Goal: Information Seeking & Learning: Learn about a topic

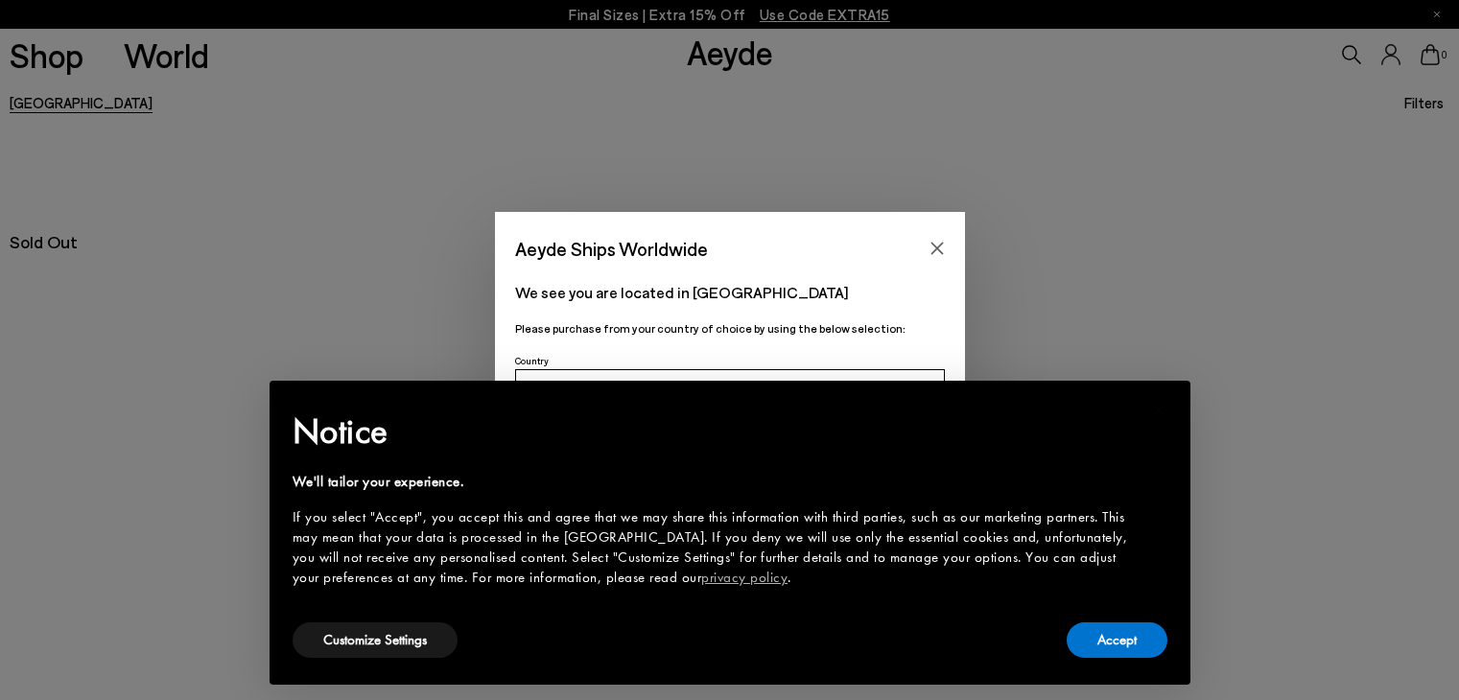
scroll to position [164, 0]
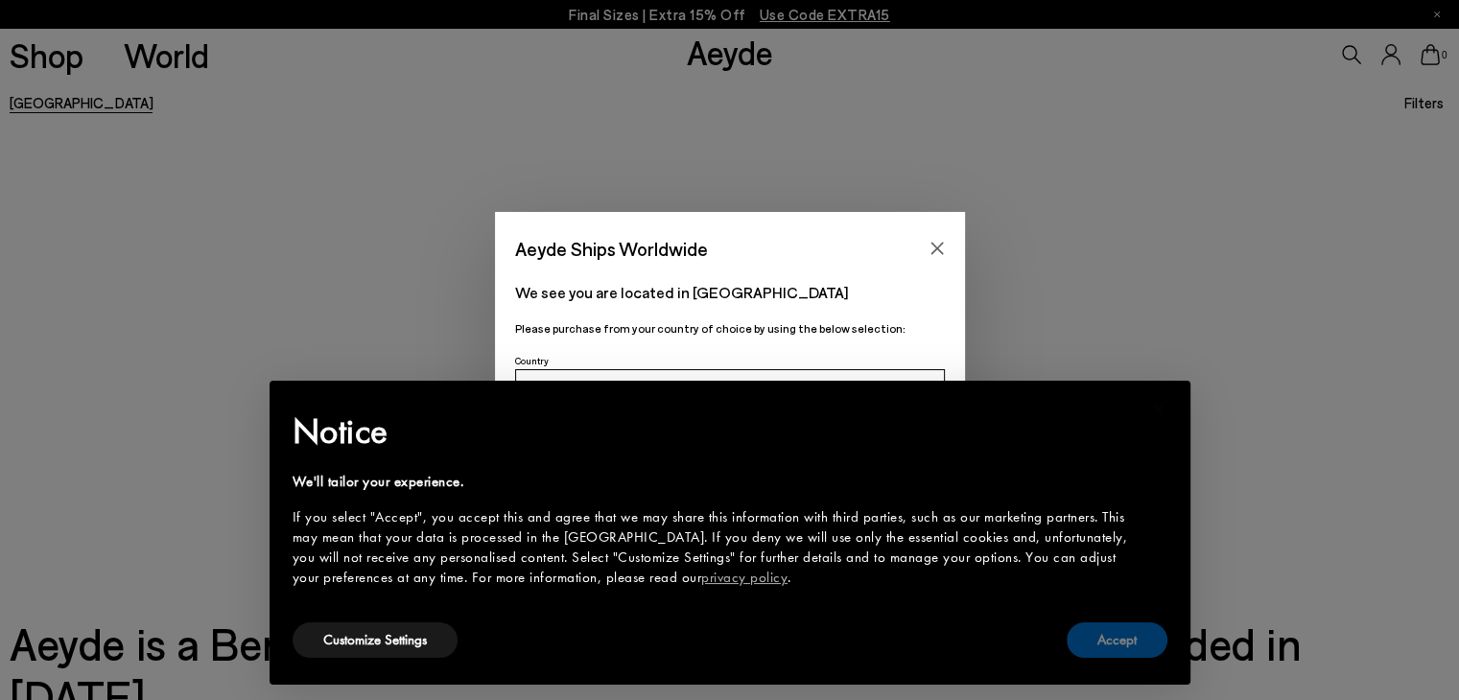
click at [1122, 643] on button "Accept" at bounding box center [1116, 639] width 101 height 35
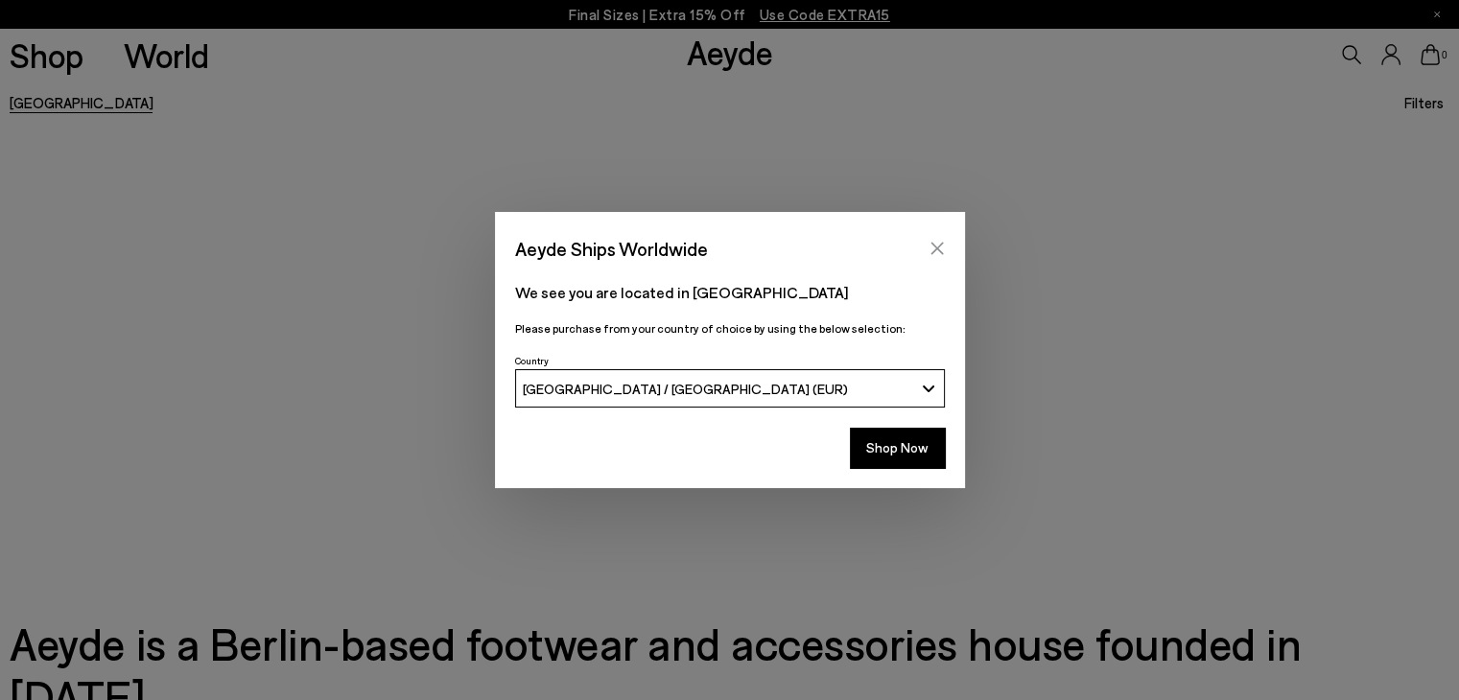
click at [947, 257] on button "Close" at bounding box center [937, 248] width 29 height 29
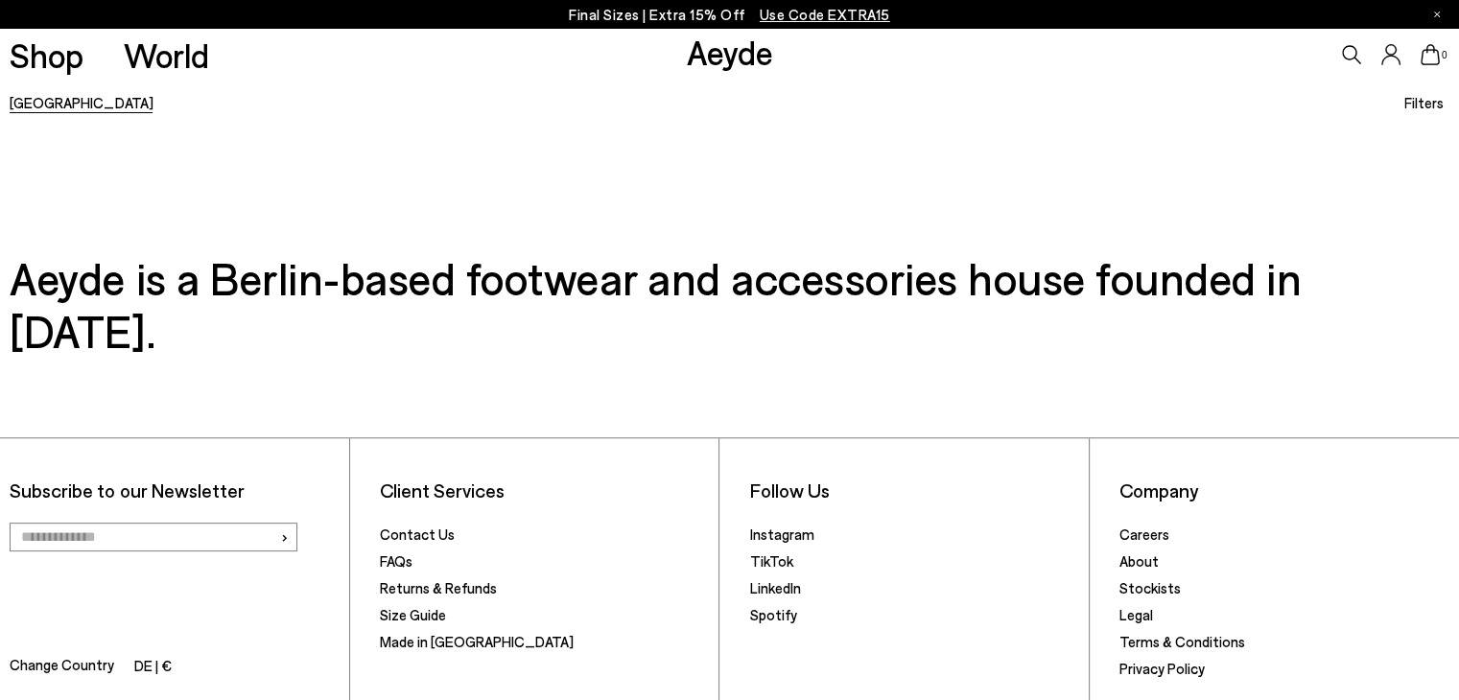
scroll to position [529, 0]
click at [1142, 526] on link "Careers" at bounding box center [1144, 534] width 50 height 17
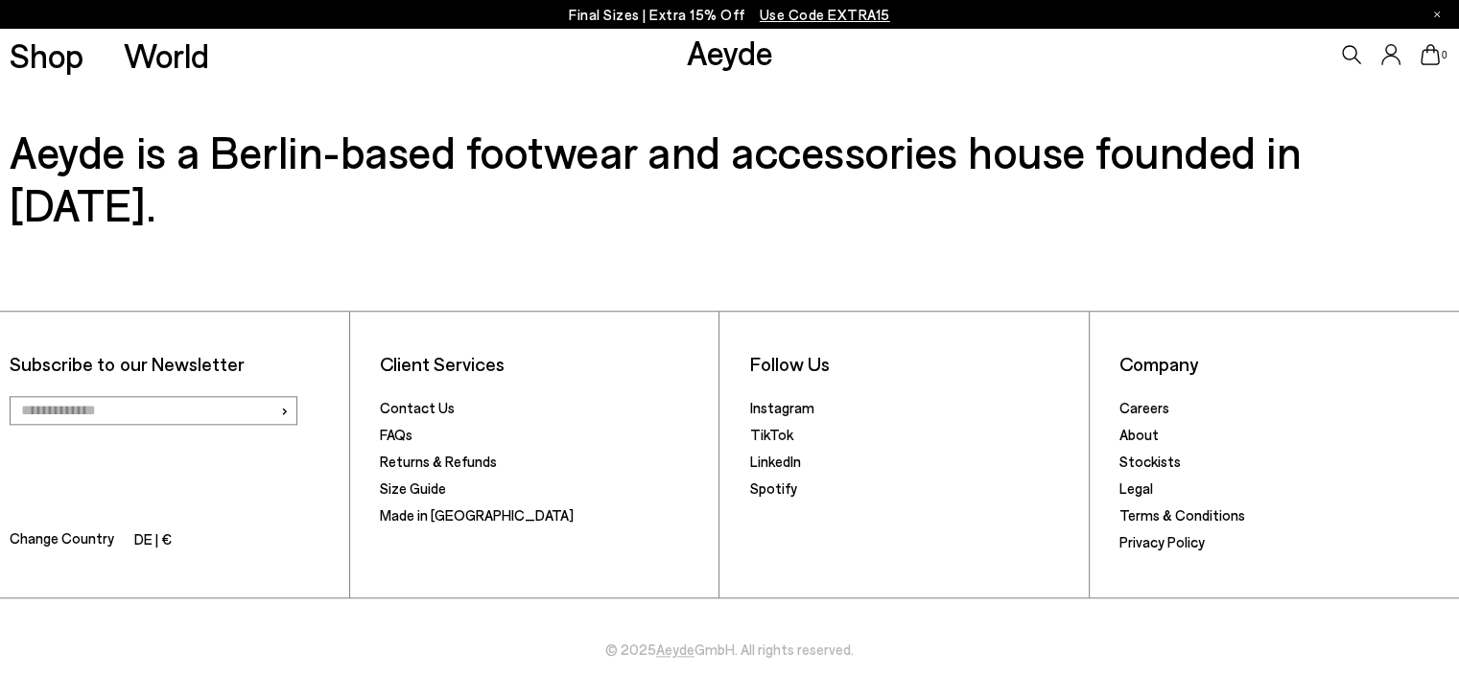
scroll to position [2032, 0]
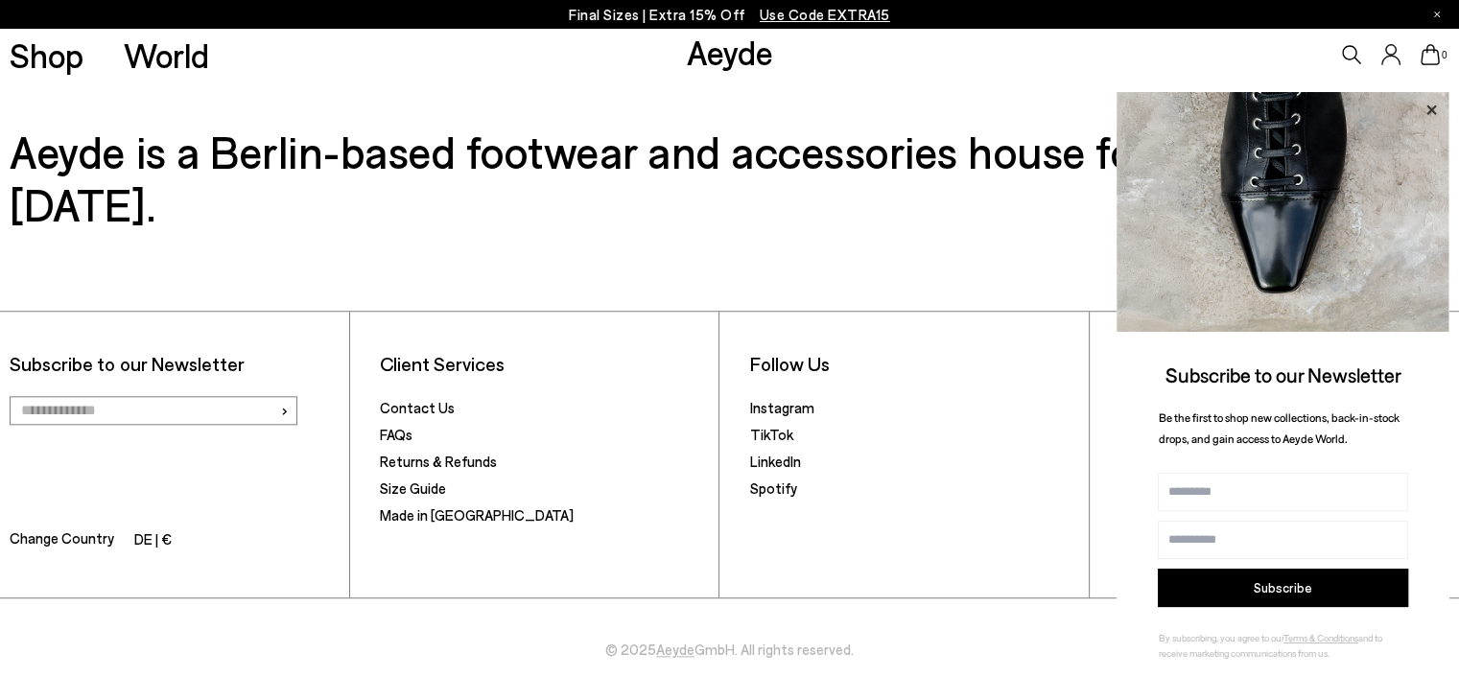
click at [1430, 105] on icon at bounding box center [1430, 110] width 25 height 25
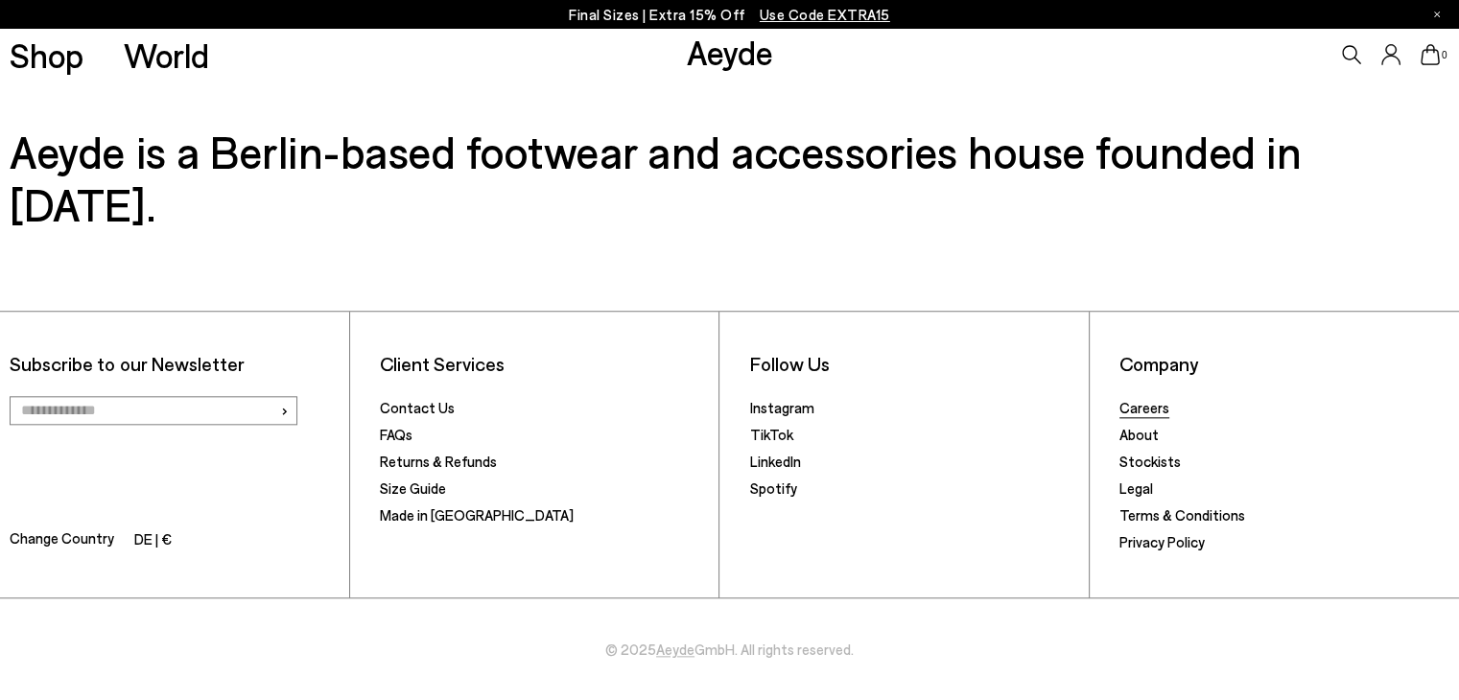
click at [1154, 407] on link "Careers" at bounding box center [1144, 407] width 50 height 17
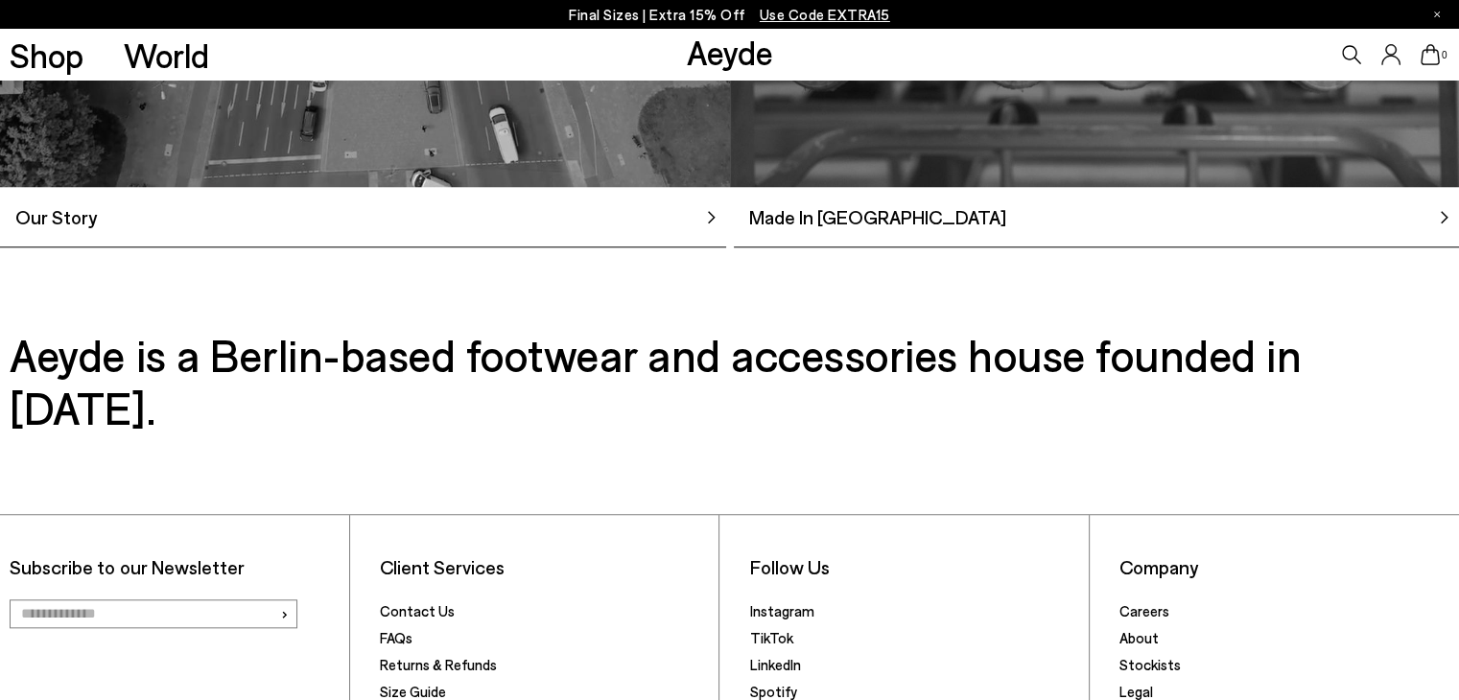
scroll to position [2032, 0]
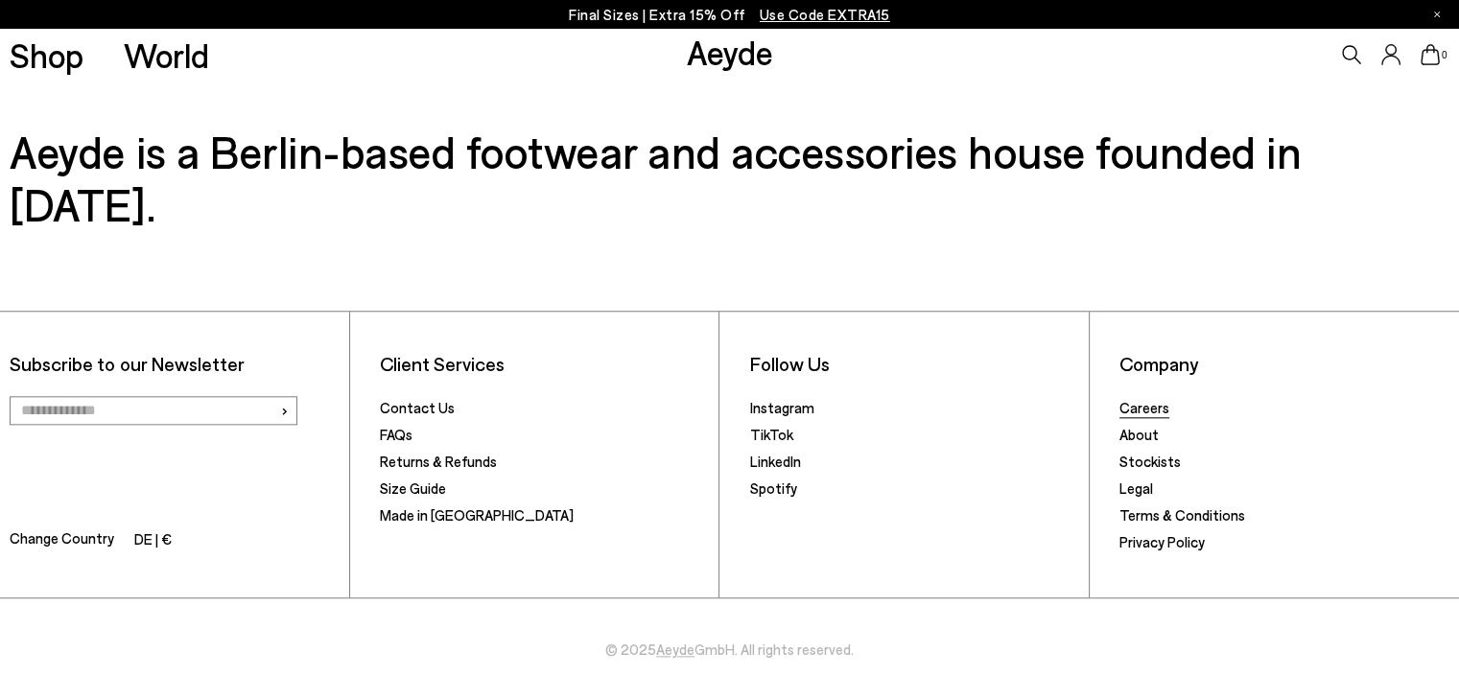
click at [1145, 416] on link "Careers" at bounding box center [1144, 407] width 50 height 17
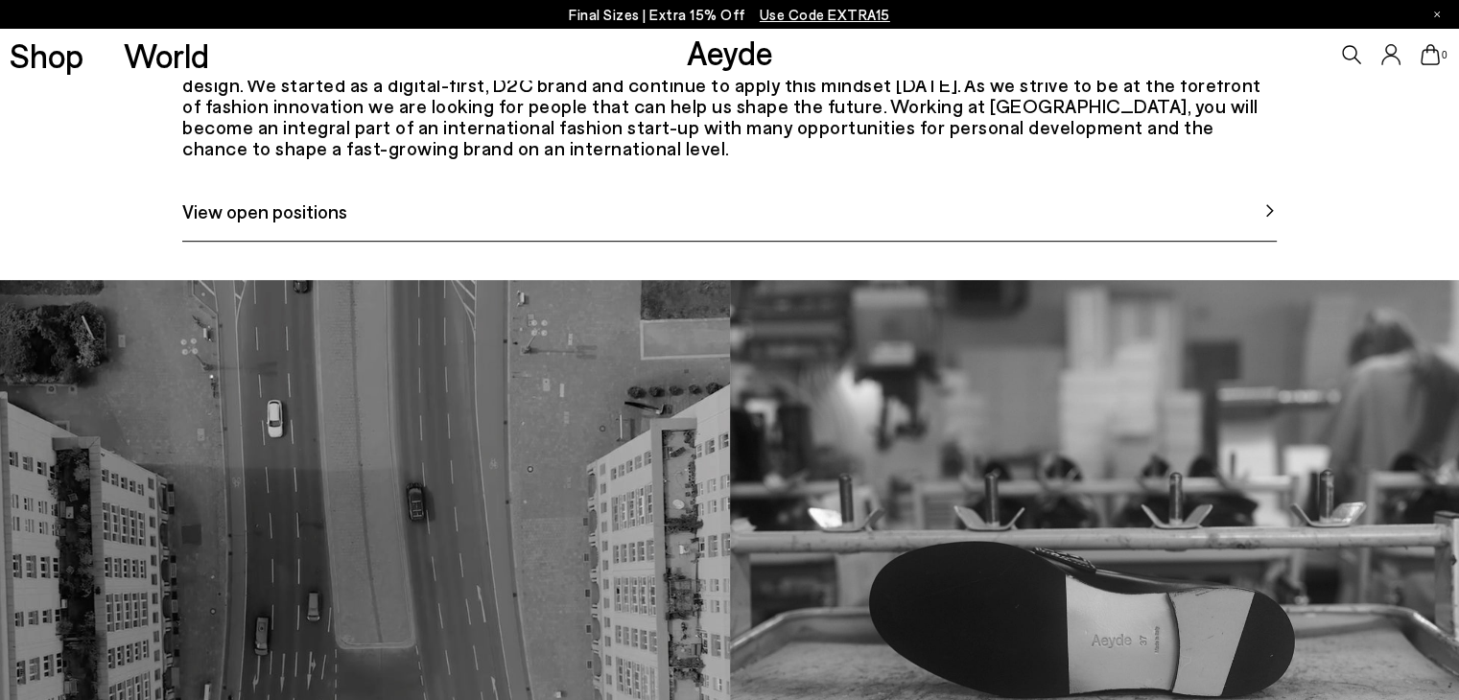
scroll to position [1036, 0]
click at [467, 242] on link "View open positions" at bounding box center [729, 219] width 1094 height 45
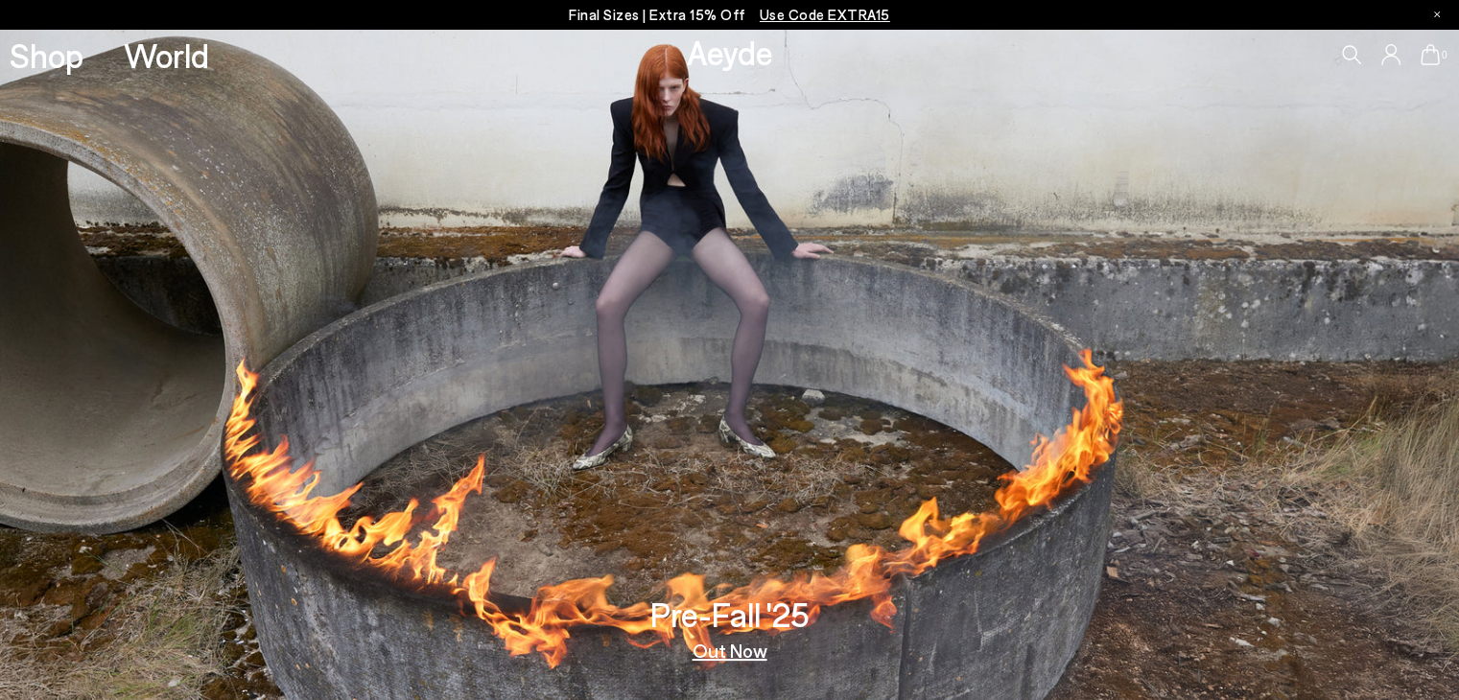
click at [709, 65] on link "Aeyde" at bounding box center [730, 52] width 86 height 40
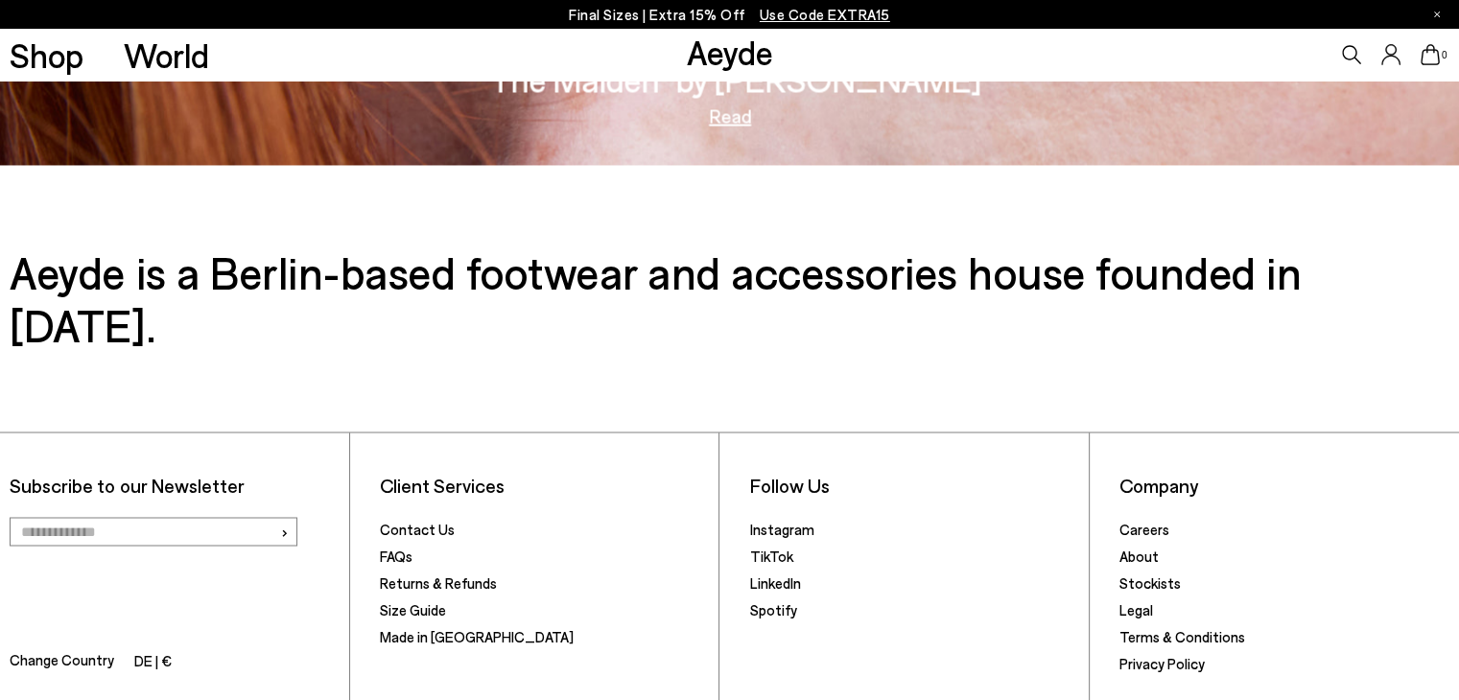
scroll to position [3223, 0]
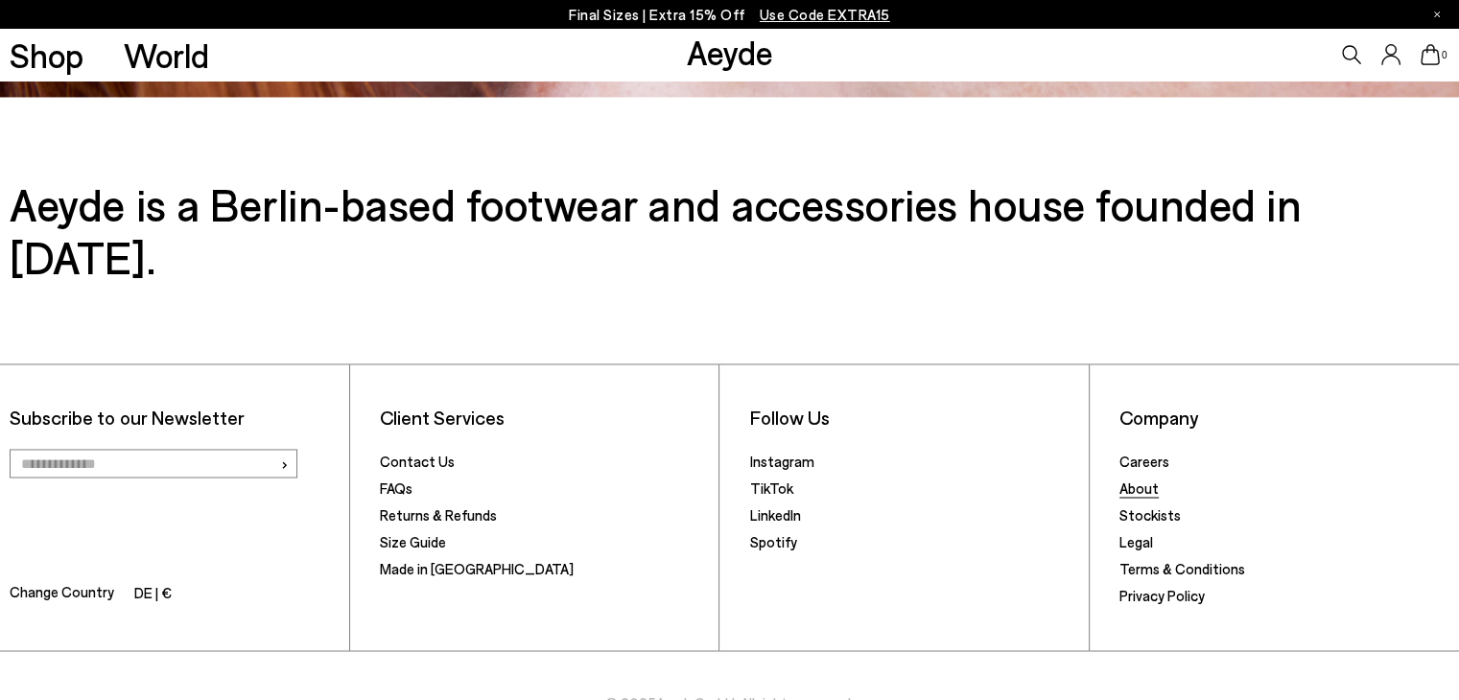
click at [1133, 479] on link "About" at bounding box center [1138, 487] width 39 height 17
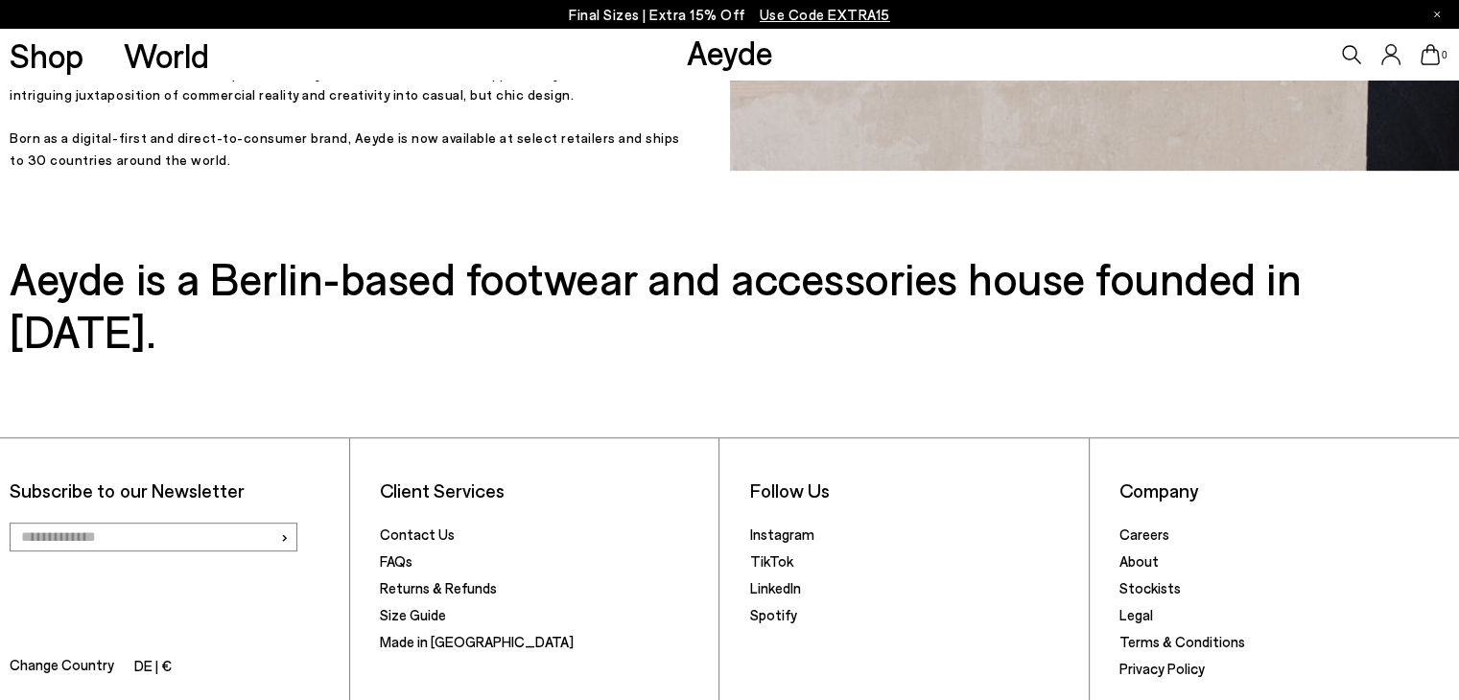
scroll to position [941, 0]
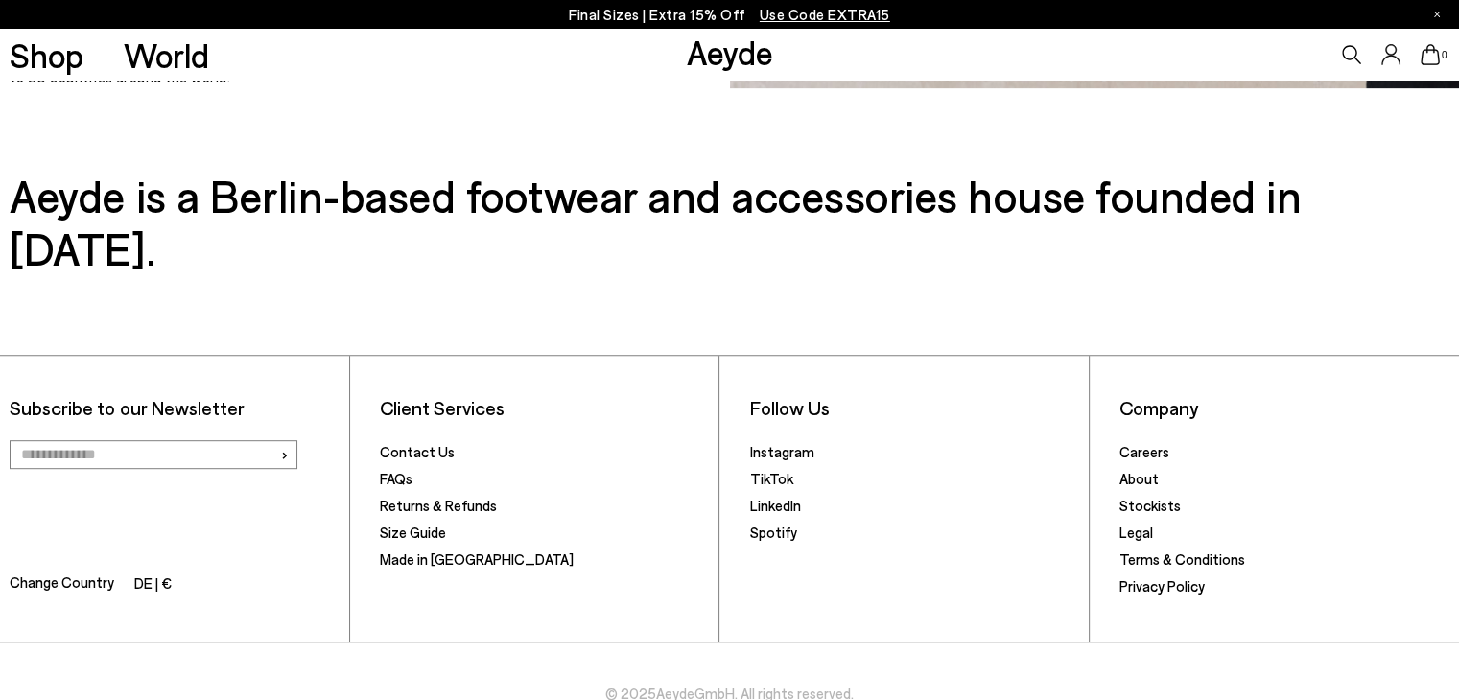
drag, startPoint x: 518, startPoint y: 211, endPoint x: 499, endPoint y: 204, distance: 20.3
click at [499, 204] on h3 "Aeyde is a Berlin-based footwear and accessories house founded in [DATE]." at bounding box center [729, 221] width 1438 height 105
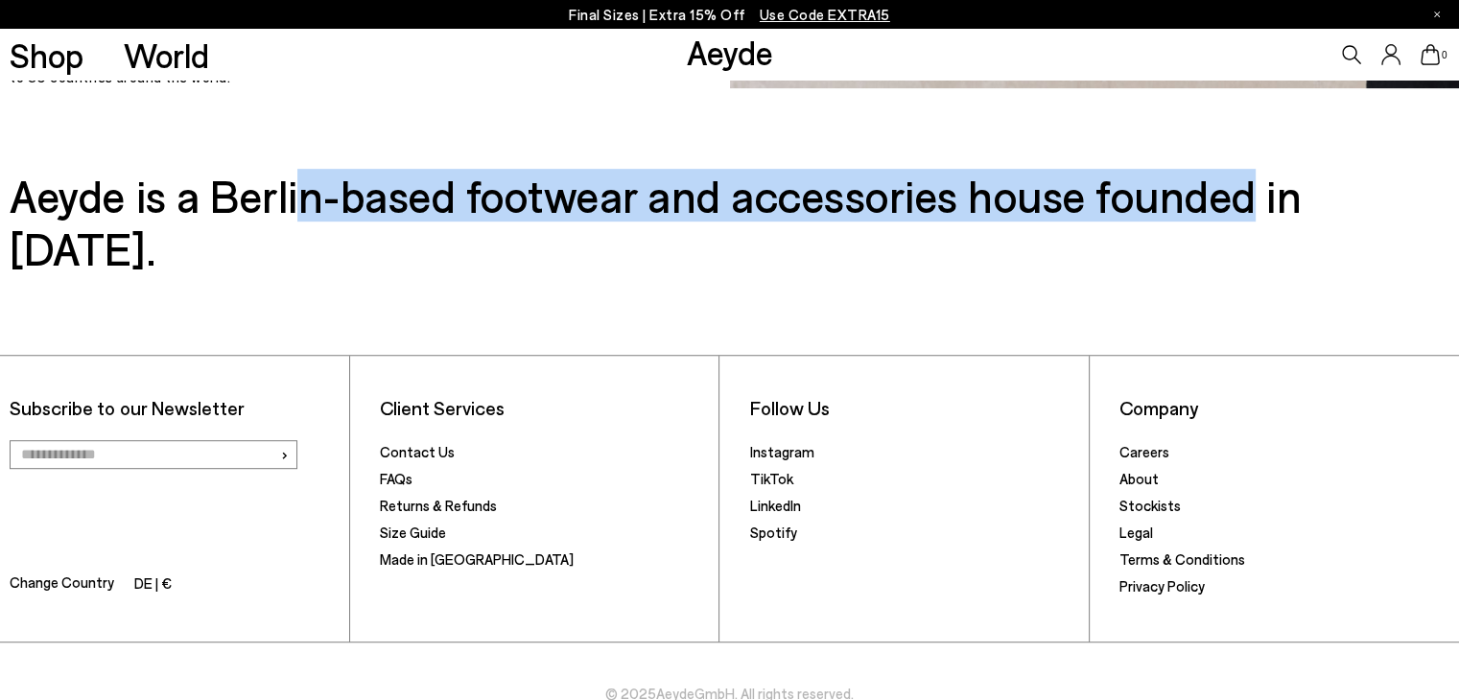
drag, startPoint x: 298, startPoint y: 204, endPoint x: 1262, endPoint y: 205, distance: 963.7
click at [1262, 205] on h3 "Aeyde is a Berlin-based footwear and accessories house founded in [DATE]." at bounding box center [729, 221] width 1438 height 105
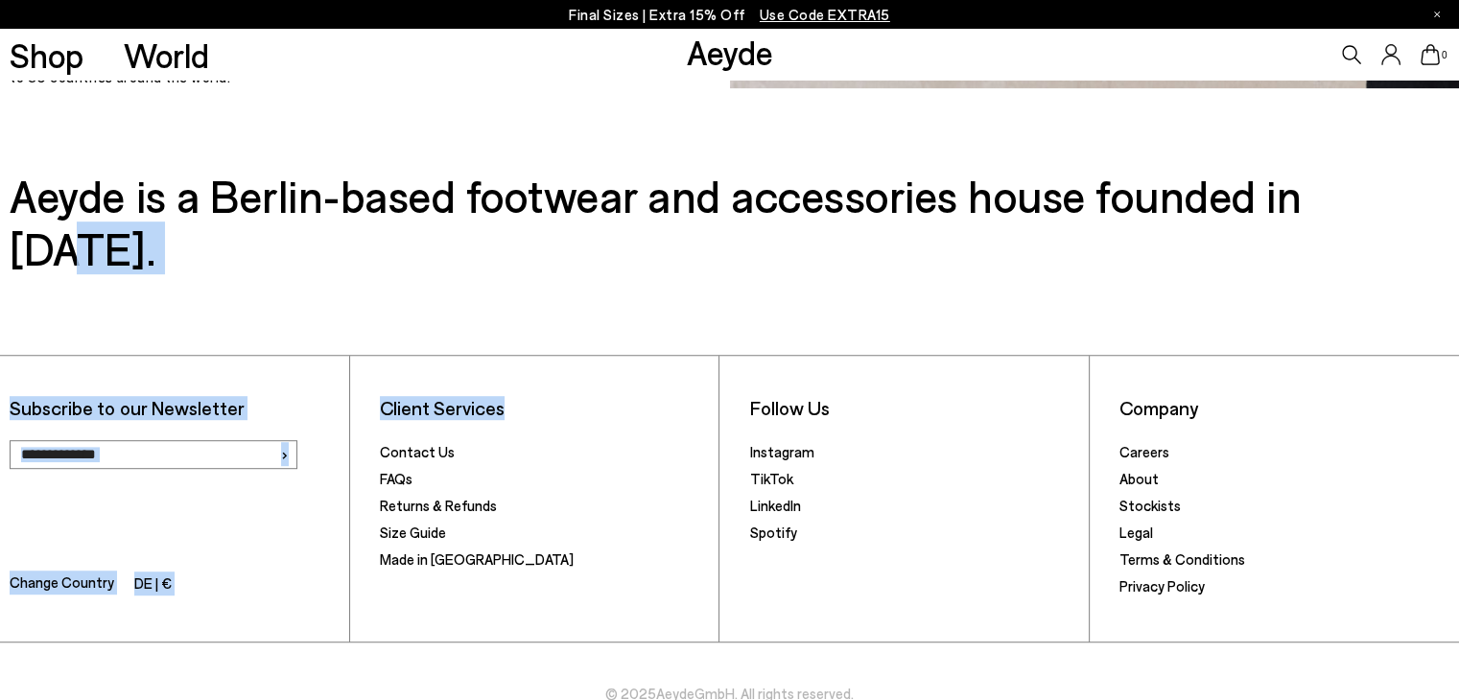
drag, startPoint x: 1398, startPoint y: 196, endPoint x: 660, endPoint y: 310, distance: 747.2
click at [660, 310] on div "Aeyde is a Berlin-based footwear and accessories house founded in [DATE]. Subsc…" at bounding box center [729, 456] width 1459 height 575
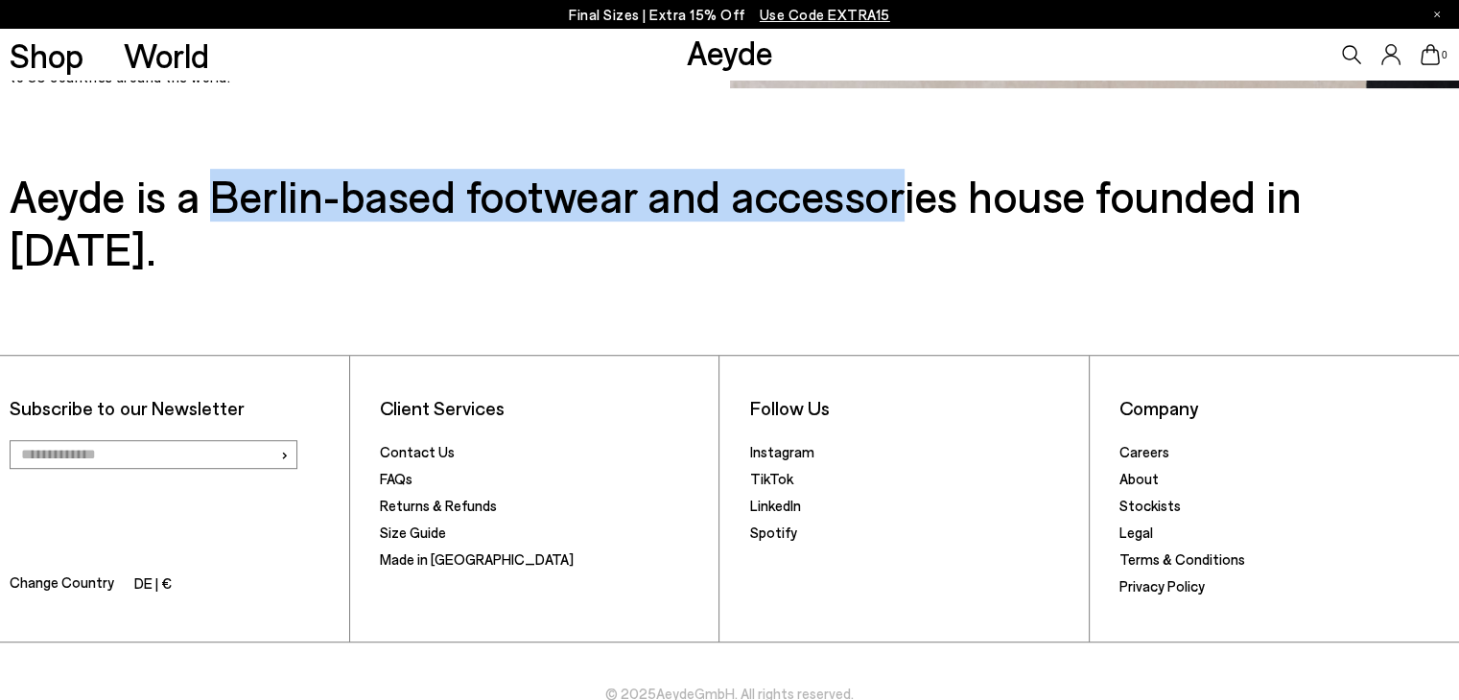
drag, startPoint x: 210, startPoint y: 205, endPoint x: 909, endPoint y: 182, distance: 699.4
click at [909, 182] on h3 "Aeyde is a Berlin-based footwear and accessories house founded in [DATE]." at bounding box center [729, 221] width 1438 height 105
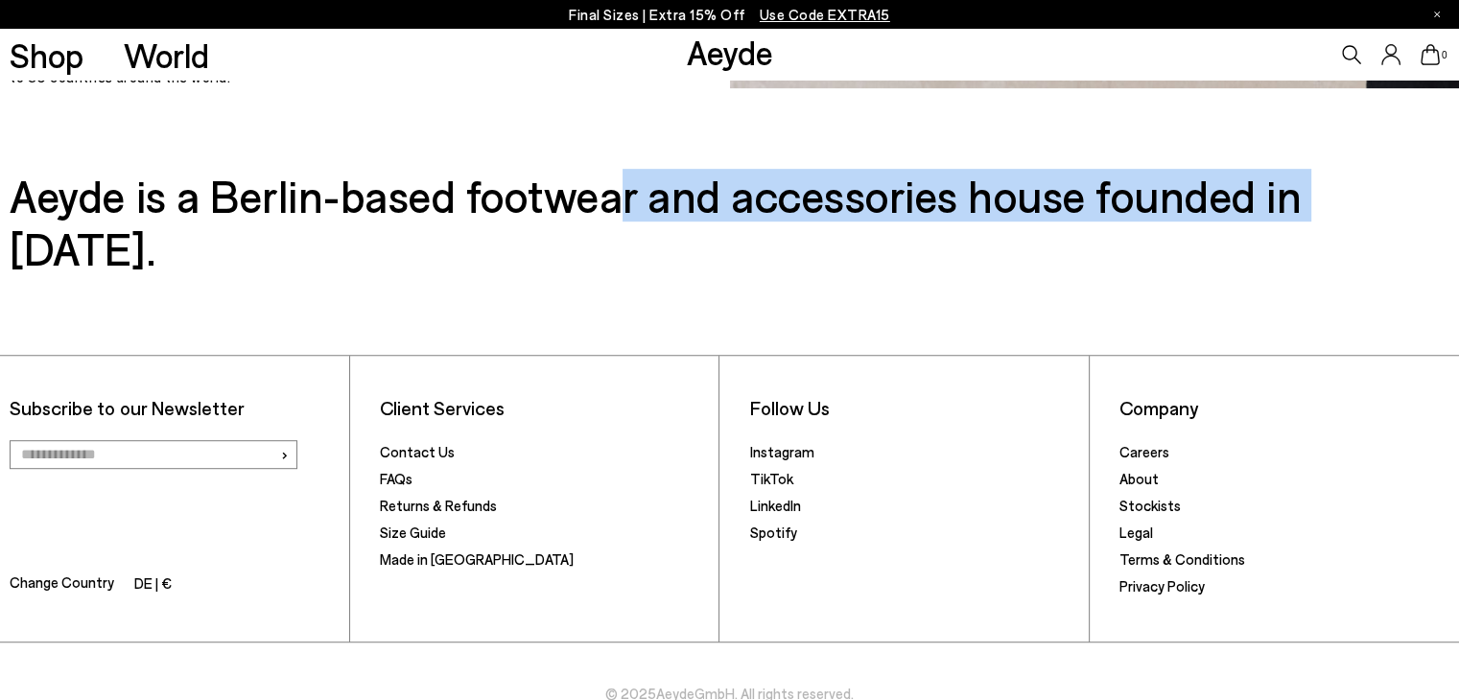
drag, startPoint x: 1322, startPoint y: 216, endPoint x: 623, endPoint y: 197, distance: 699.3
click at [623, 197] on h3 "Aeyde is a Berlin-based footwear and accessories house founded in [DATE]." at bounding box center [729, 221] width 1438 height 105
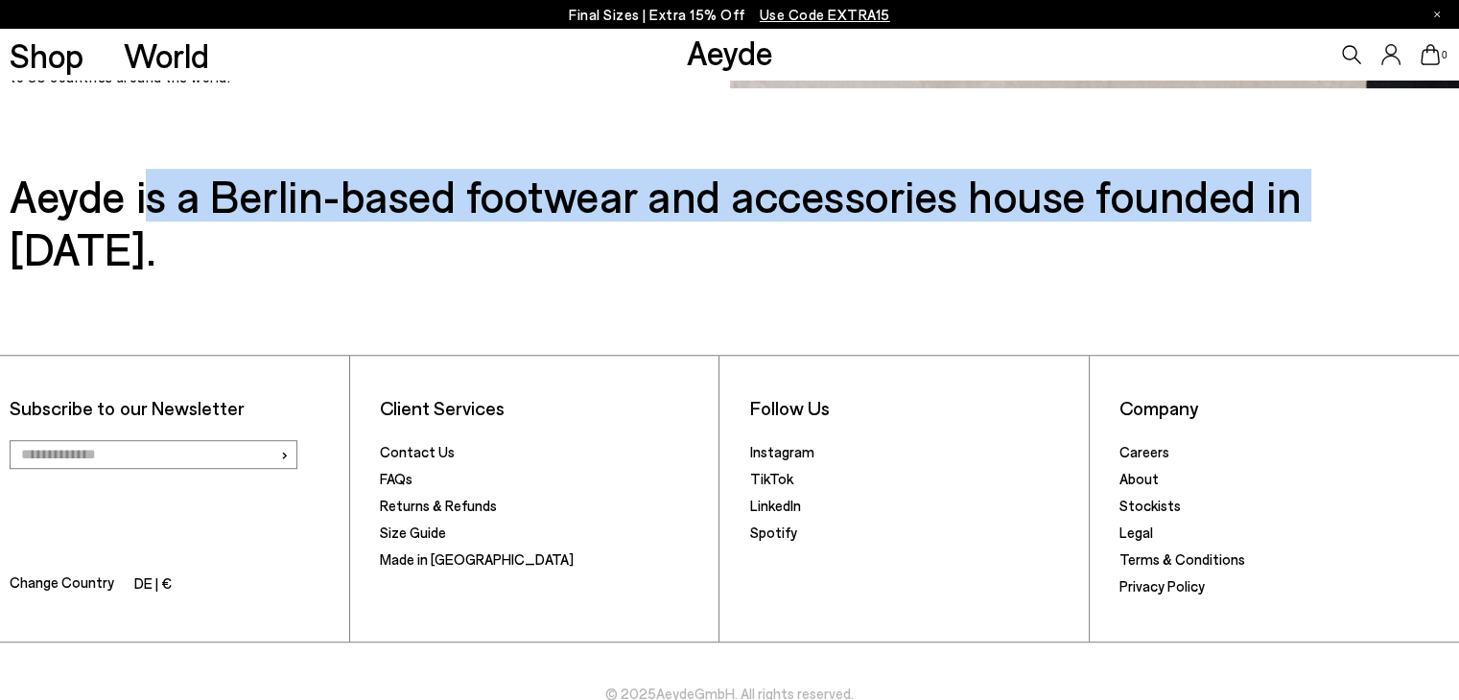
drag, startPoint x: 152, startPoint y: 219, endPoint x: 1326, endPoint y: 211, distance: 1173.8
click at [1326, 211] on h3 "Aeyde is a Berlin-based footwear and accessories house founded in [DATE]." at bounding box center [729, 221] width 1438 height 105
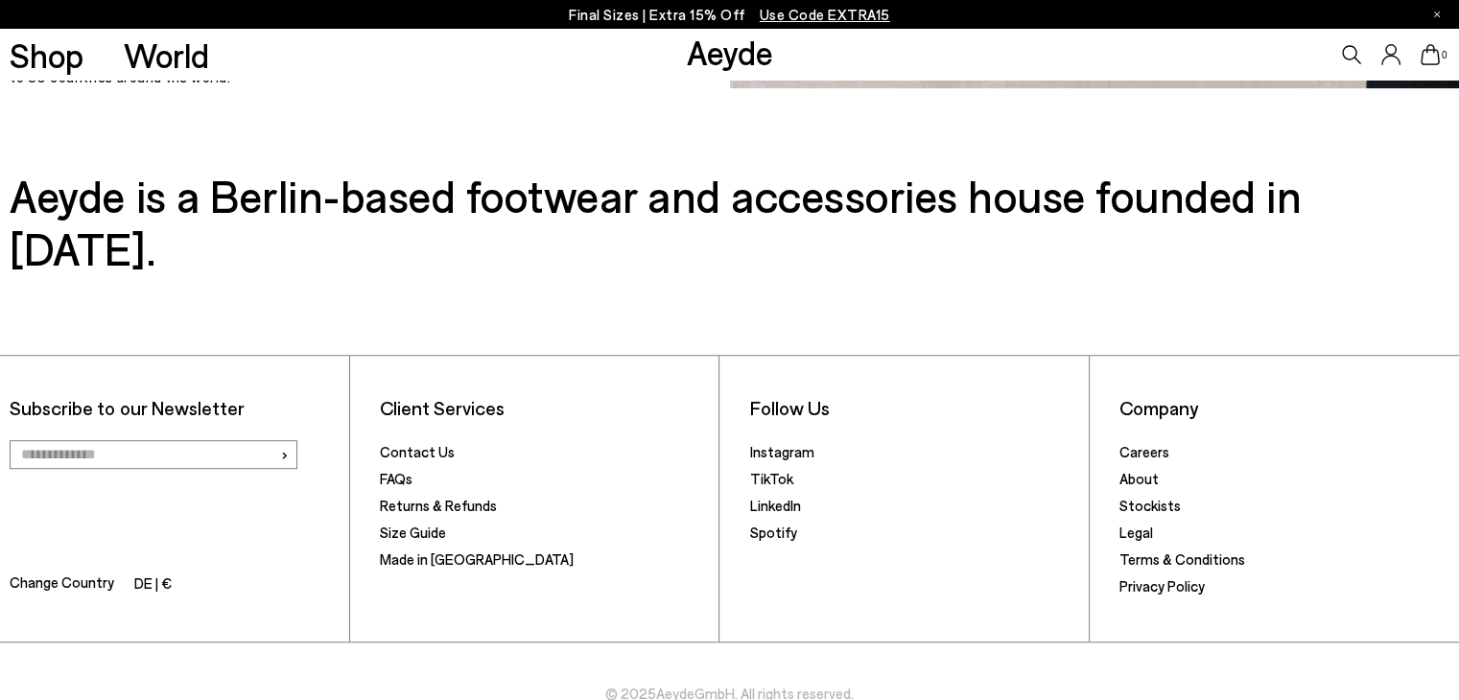
click at [1044, 274] on div "Subscribe to our Newsletter › Change Country DE | € Client Services Contact Us …" at bounding box center [729, 509] width 1459 height 470
drag, startPoint x: 687, startPoint y: 199, endPoint x: 286, endPoint y: 129, distance: 406.9
click at [692, 308] on div "Subscribe to our Newsletter › Change Country DE | € Client Services Contact Us …" at bounding box center [729, 509] width 1459 height 470
drag, startPoint x: 269, startPoint y: 171, endPoint x: 875, endPoint y: 245, distance: 610.7
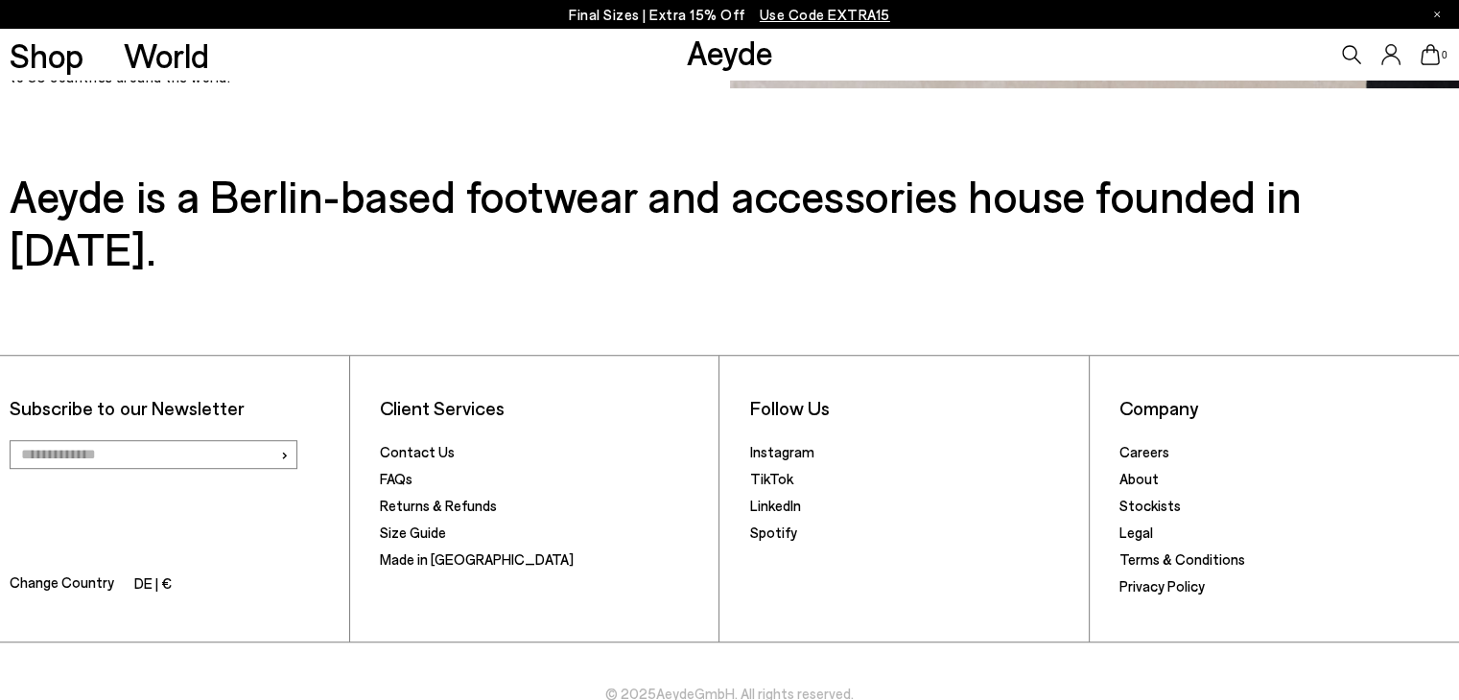
click at [854, 274] on div "Subscribe to our Newsletter › Change Country DE | € Client Services Contact Us …" at bounding box center [729, 509] width 1459 height 470
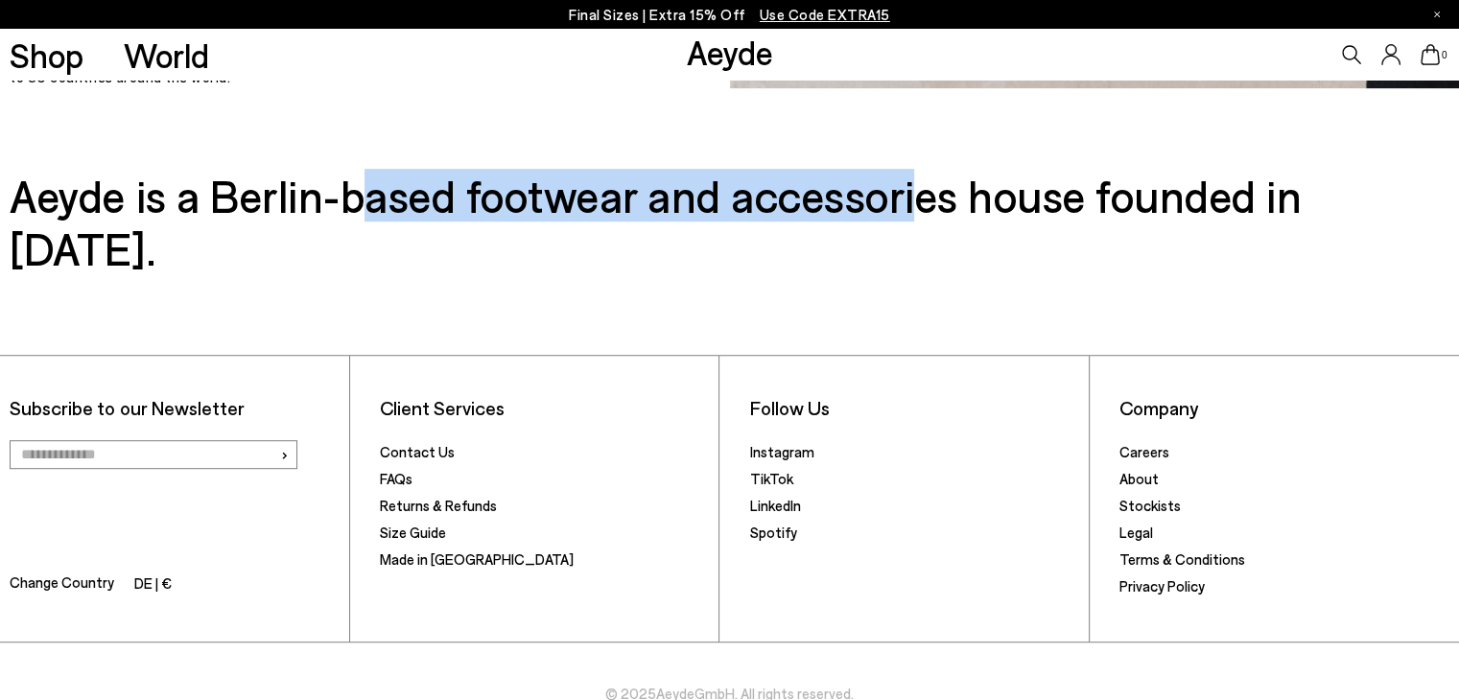
drag, startPoint x: 376, startPoint y: 205, endPoint x: 922, endPoint y: 177, distance: 546.3
click at [922, 177] on h3 "Aeyde is a Berlin-based footwear and accessories house founded in [DATE]." at bounding box center [729, 221] width 1438 height 105
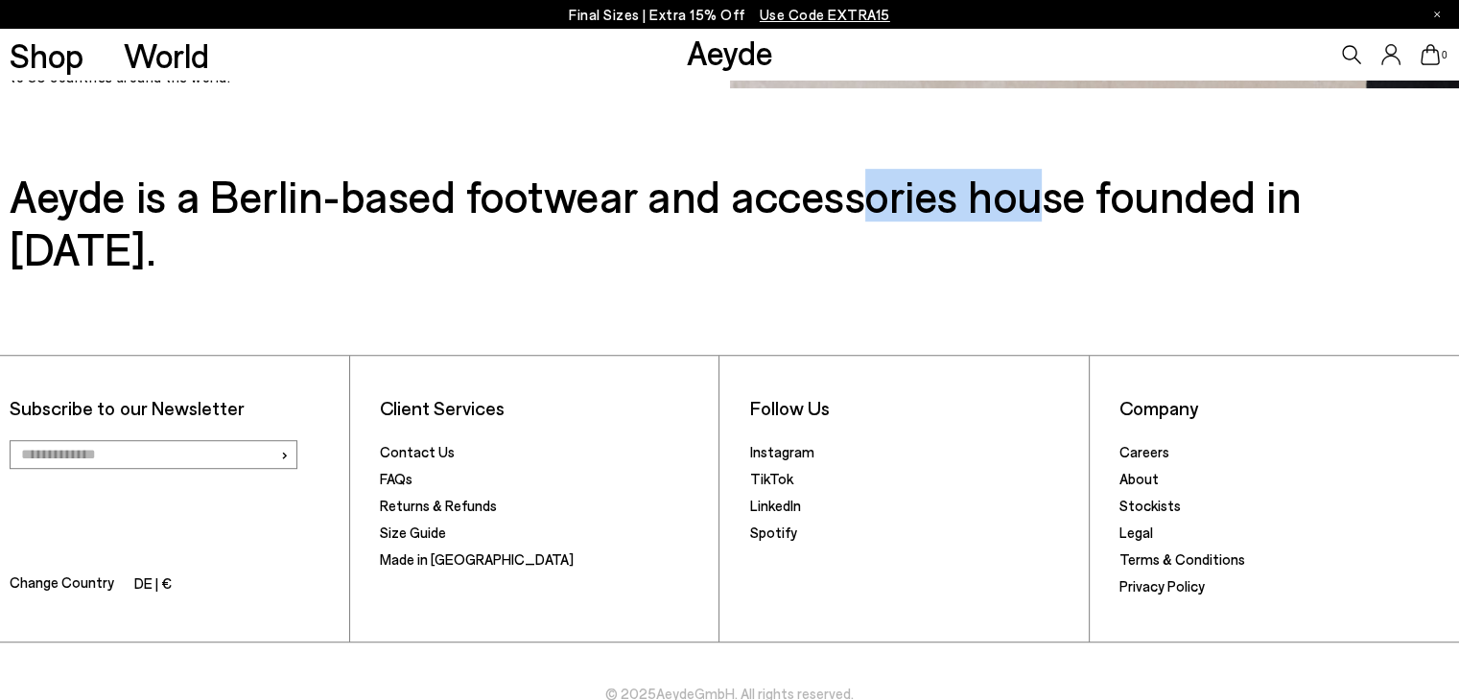
drag, startPoint x: 1059, startPoint y: 220, endPoint x: 875, endPoint y: 218, distance: 184.1
click at [875, 218] on h3 "Aeyde is a Berlin-based footwear and accessories house founded in [DATE]." at bounding box center [729, 221] width 1438 height 105
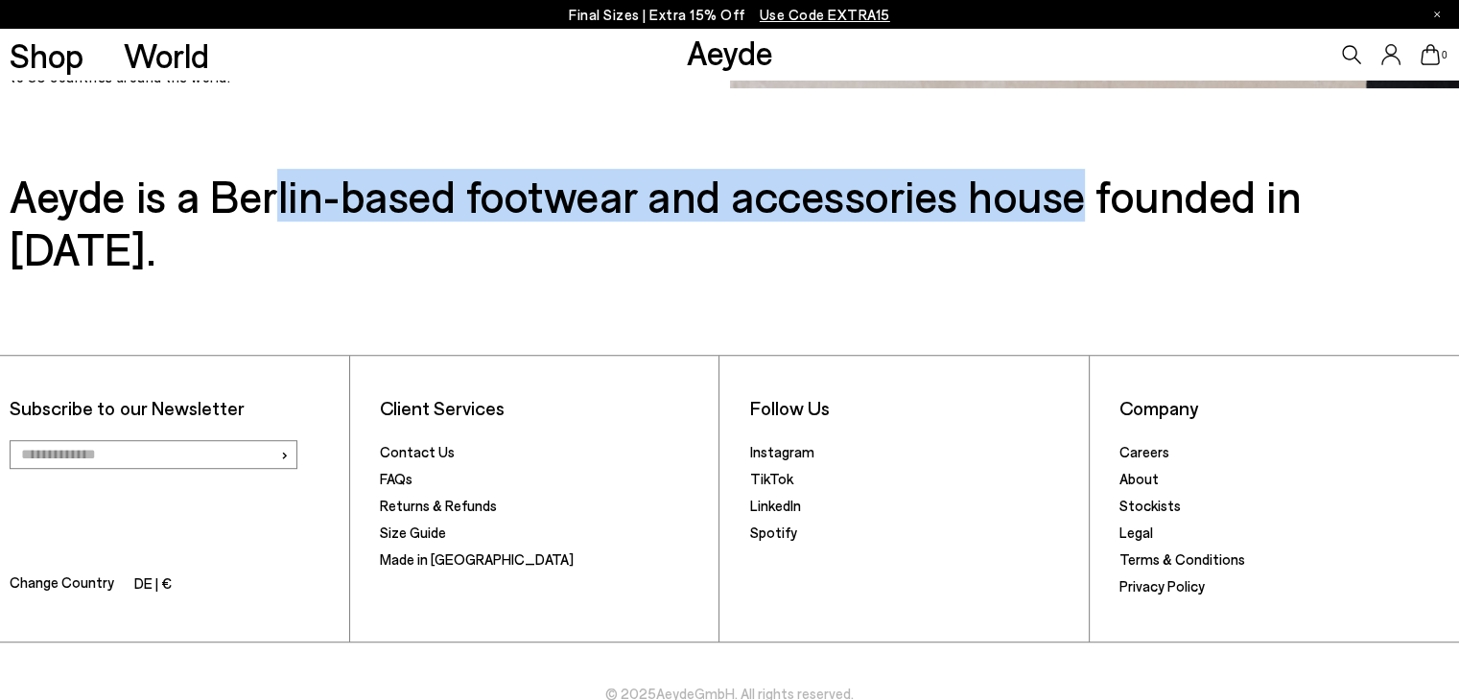
drag, startPoint x: 274, startPoint y: 179, endPoint x: 1097, endPoint y: 220, distance: 823.8
click at [1097, 220] on h3 "Aeyde is a Berlin-based footwear and accessories house founded in [DATE]." at bounding box center [729, 221] width 1438 height 105
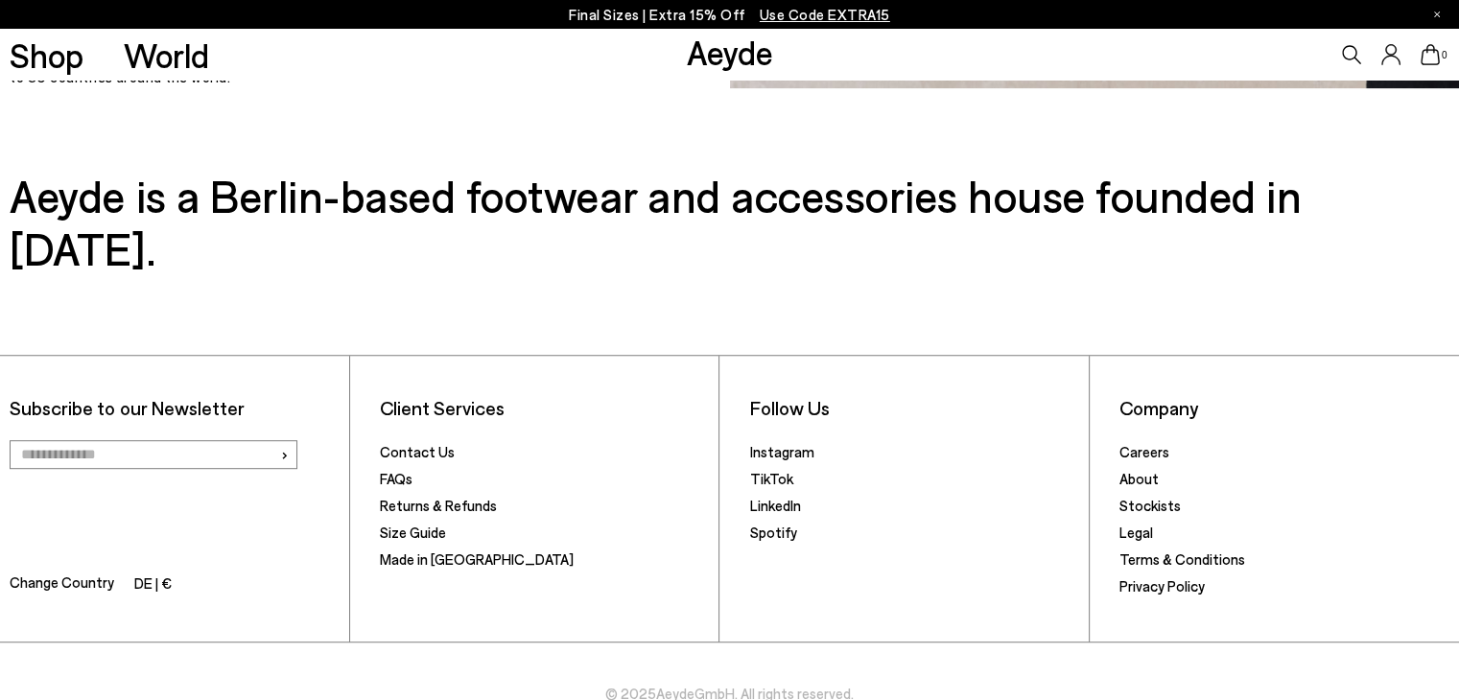
click at [913, 274] on div "Subscribe to our Newsletter › Change Country DE | € Client Services Contact Us …" at bounding box center [729, 509] width 1459 height 470
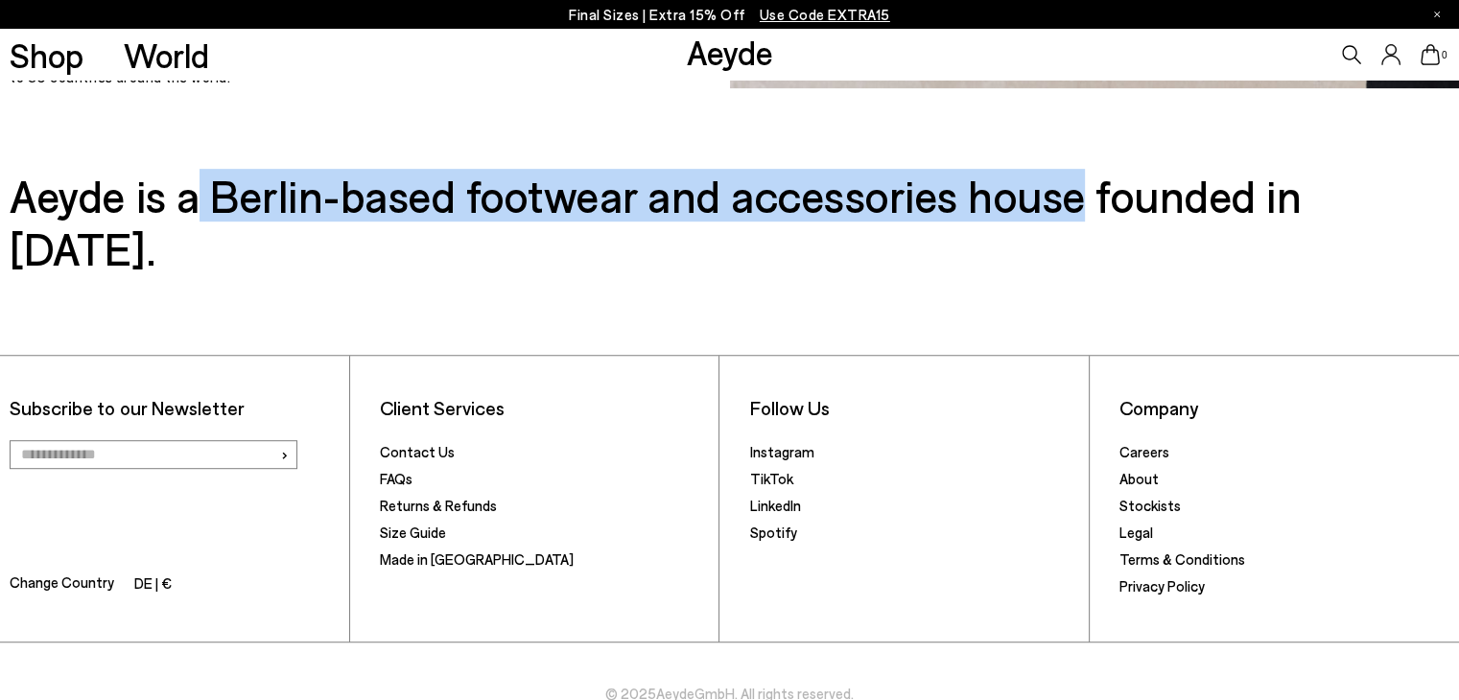
drag, startPoint x: 202, startPoint y: 183, endPoint x: 1092, endPoint y: 205, distance: 890.2
click at [1092, 205] on h3 "Aeyde is a Berlin-based footwear and accessories house founded in [DATE]." at bounding box center [729, 221] width 1438 height 105
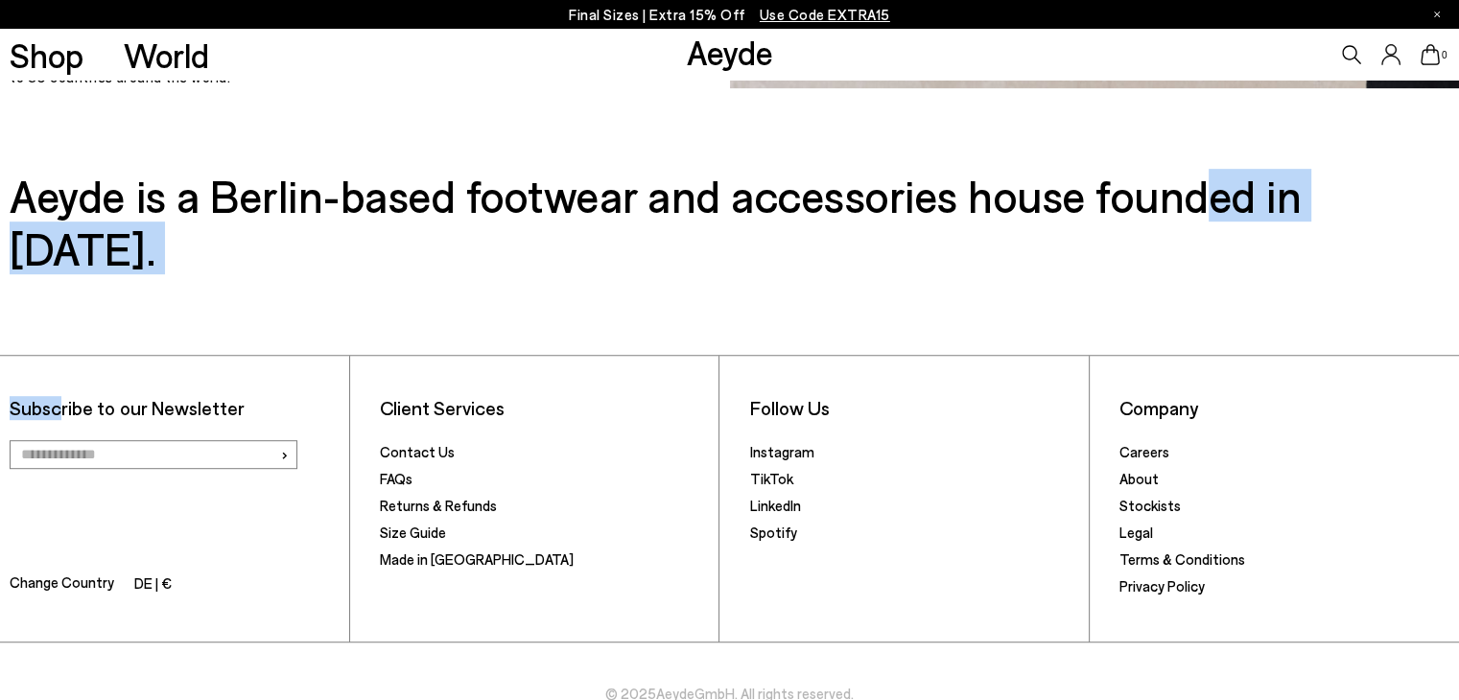
drag, startPoint x: 1222, startPoint y: 203, endPoint x: 77, endPoint y: 260, distance: 1146.4
click at [77, 260] on div "Aeyde is a Berlin-based footwear and accessories house founded in [DATE]. Subsc…" at bounding box center [729, 456] width 1459 height 575
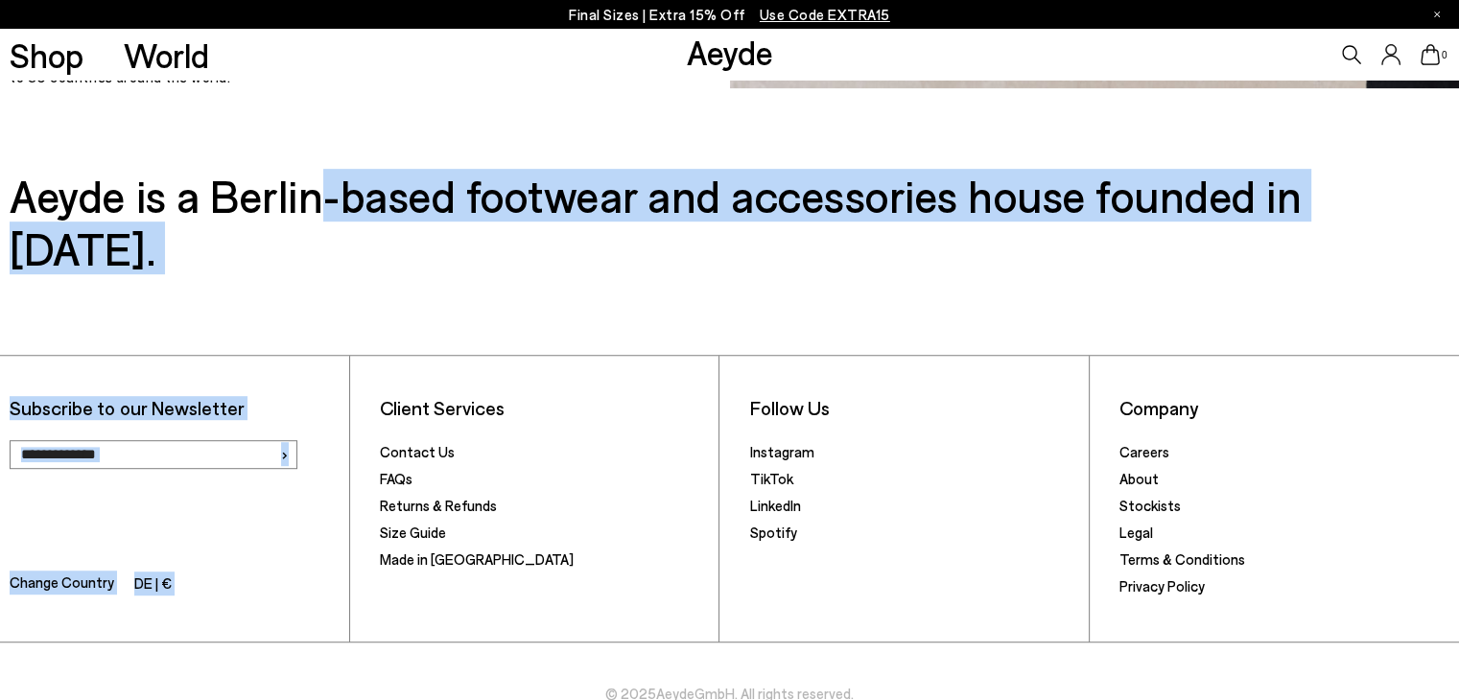
drag, startPoint x: 380, startPoint y: 248, endPoint x: 315, endPoint y: 216, distance: 72.0
click at [315, 216] on div "Aeyde is a Berlin-based footwear and accessories house founded in [DATE]. Subsc…" at bounding box center [729, 456] width 1459 height 575
click at [315, 216] on h3 "Aeyde is a Berlin-based footwear and accessories house founded in [DATE]." at bounding box center [729, 221] width 1438 height 105
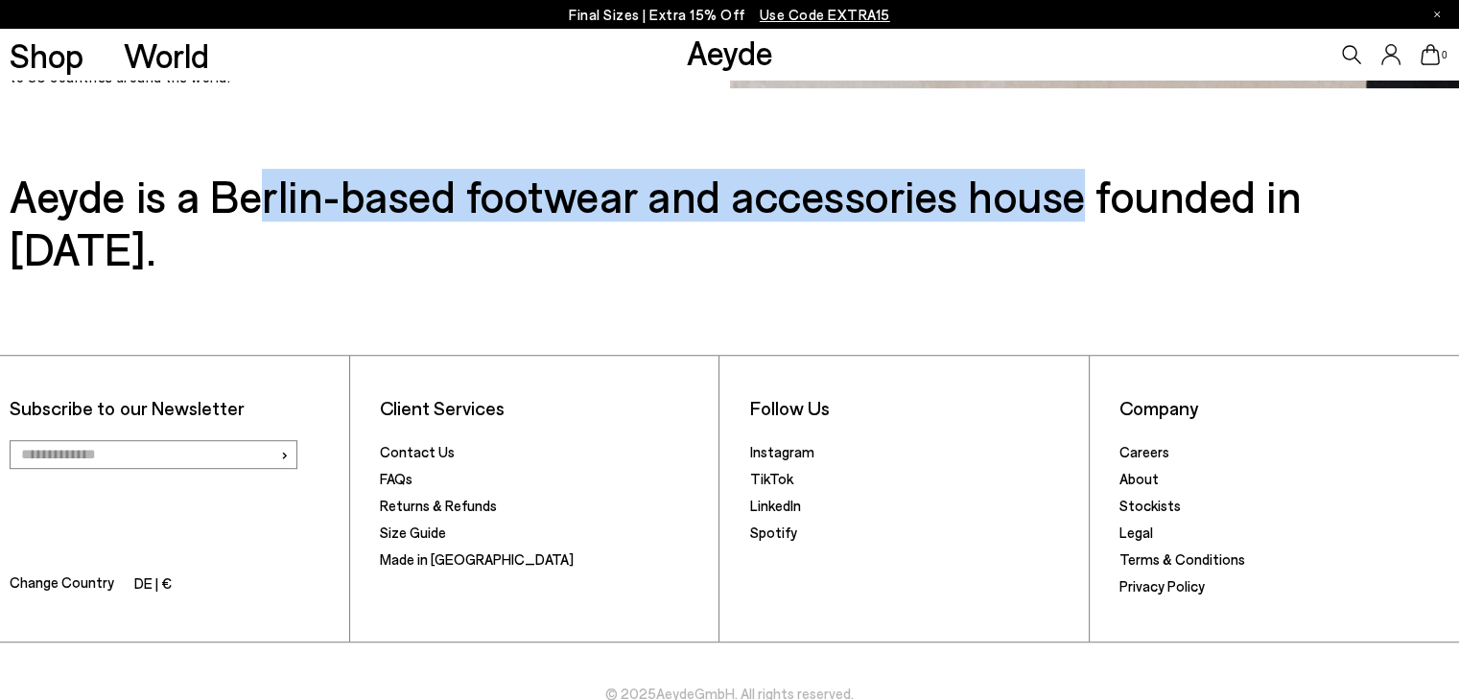
drag, startPoint x: 264, startPoint y: 199, endPoint x: 1093, endPoint y: 214, distance: 829.6
click at [1093, 214] on h3 "Aeyde is a Berlin-based footwear and accessories house founded in [DATE]." at bounding box center [729, 221] width 1438 height 105
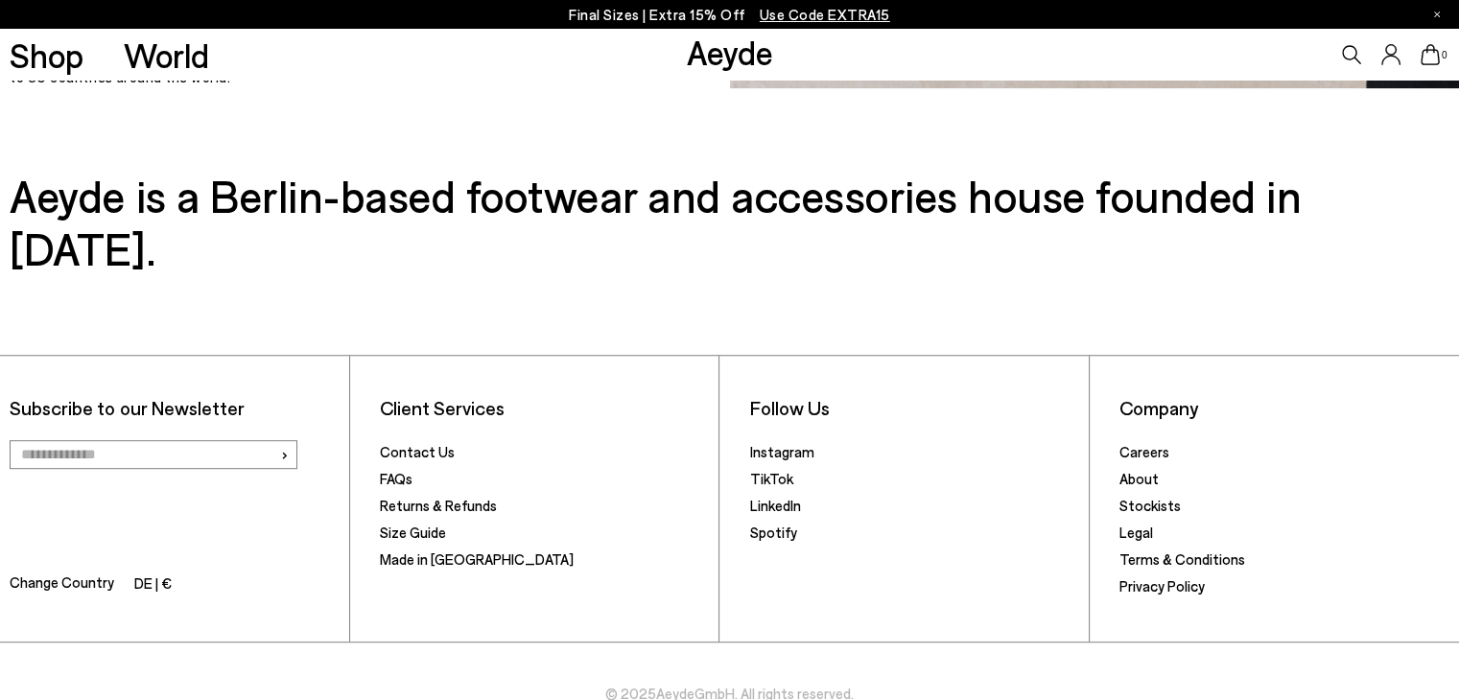
click at [95, 185] on h3 "Aeyde is a Berlin-based footwear and accessories house founded in [DATE]." at bounding box center [729, 221] width 1438 height 105
drag, startPoint x: 95, startPoint y: 185, endPoint x: 269, endPoint y: 175, distance: 173.8
click at [269, 175] on h3 "Aeyde is a Berlin-based footwear and accessories house founded in [DATE]." at bounding box center [729, 221] width 1438 height 105
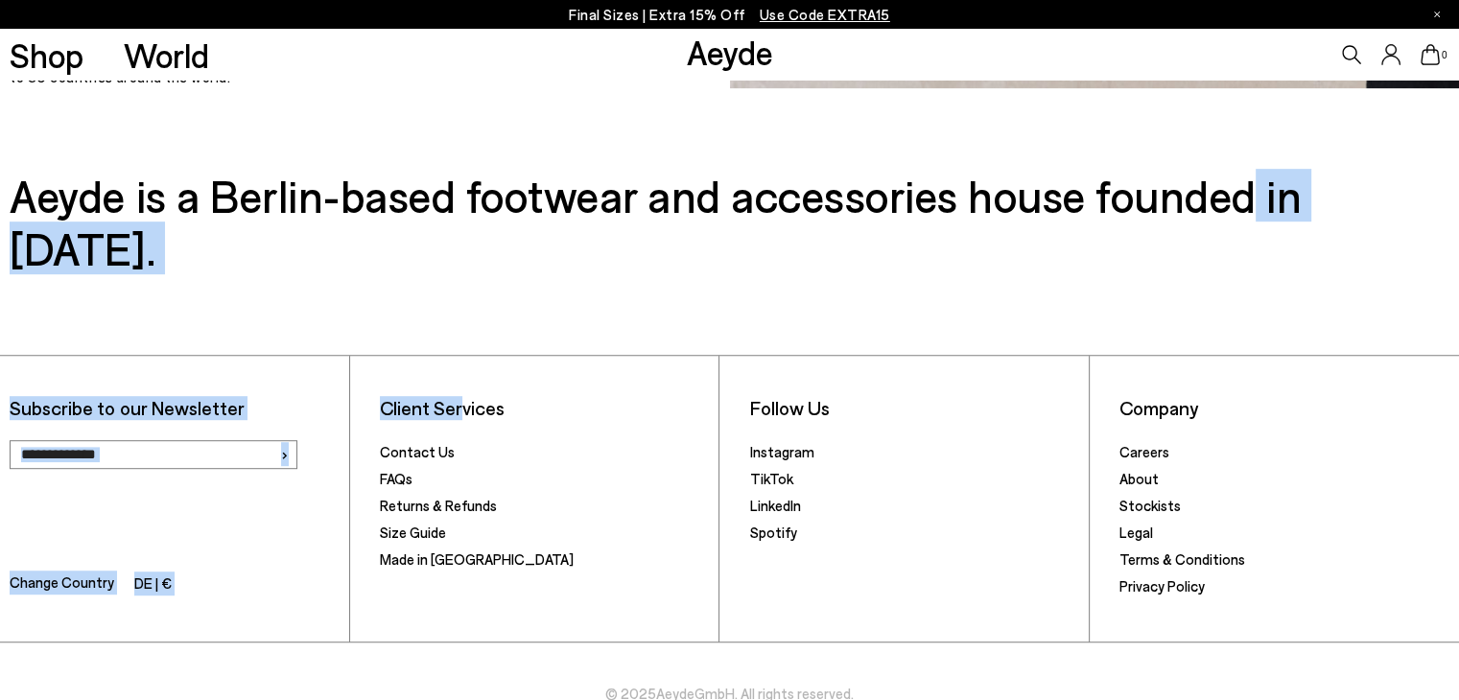
drag, startPoint x: 1258, startPoint y: 201, endPoint x: 463, endPoint y: 273, distance: 798.2
click at [463, 273] on div "Aeyde is a Berlin-based footwear and accessories house founded in [DATE]. Subsc…" at bounding box center [729, 456] width 1459 height 575
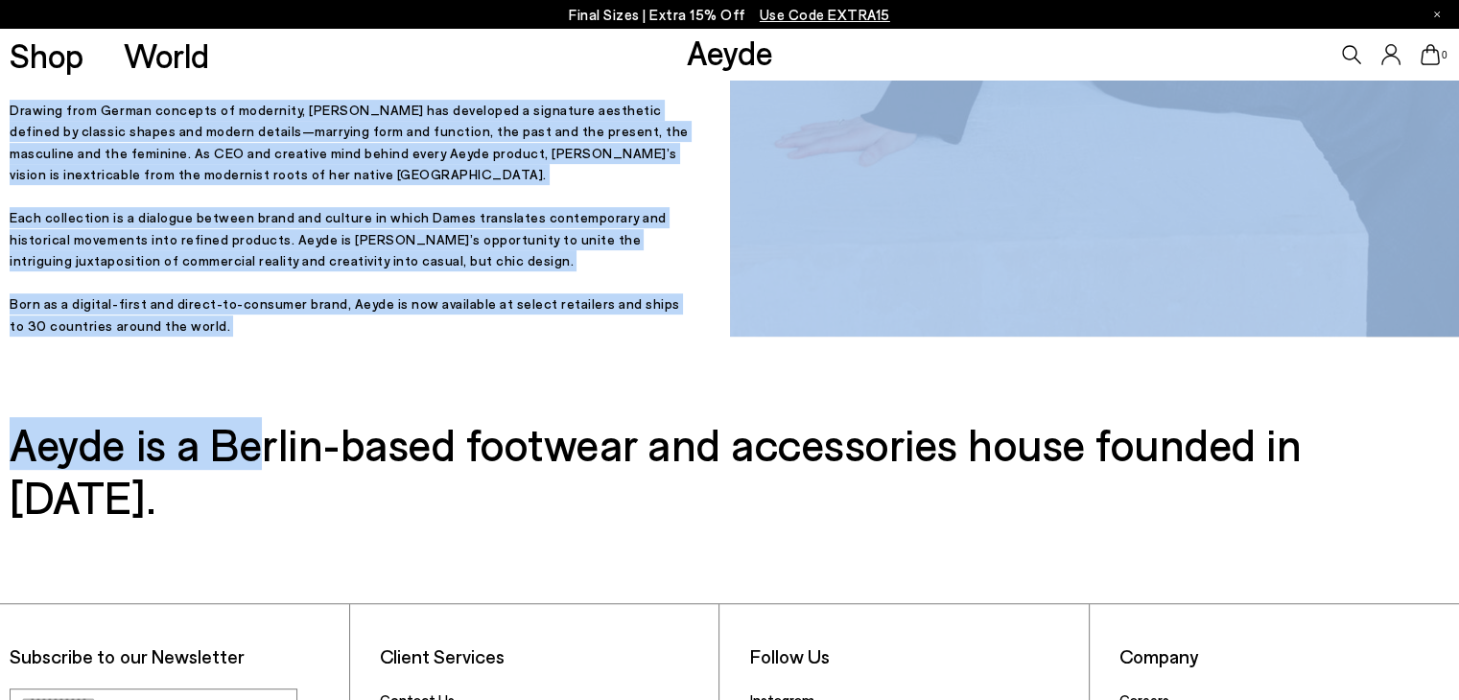
drag, startPoint x: 272, startPoint y: 208, endPoint x: 748, endPoint y: -83, distance: 557.9
